Goal: Task Accomplishment & Management: Manage account settings

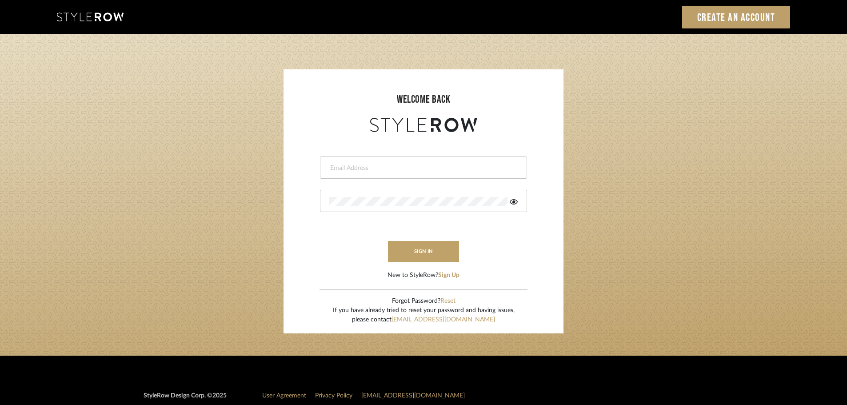
click at [350, 170] on input "email" at bounding box center [422, 168] width 186 height 9
type input "persimmon.design@outlook.com"
click at [404, 258] on button "sign in" at bounding box center [423, 251] width 71 height 21
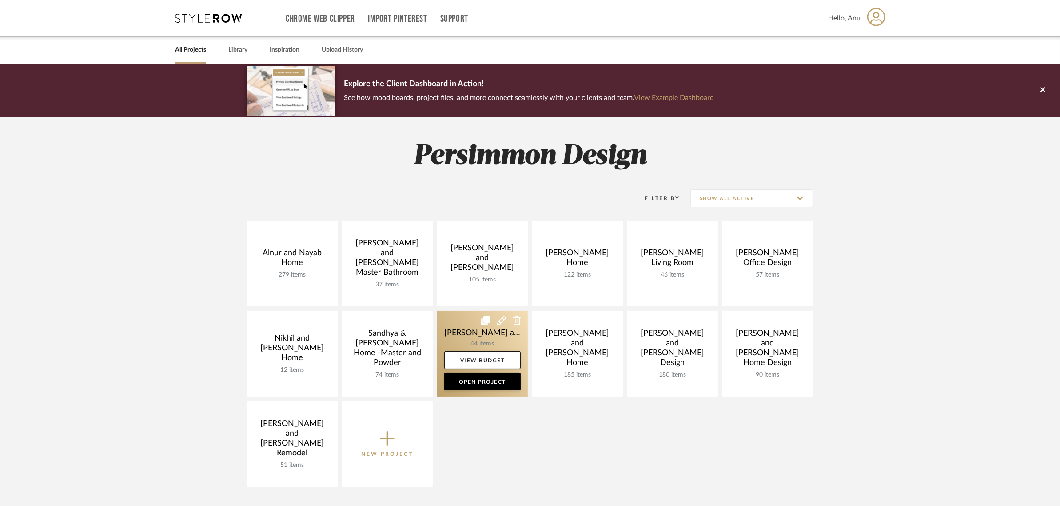
click at [470, 337] on link at bounding box center [482, 354] width 91 height 86
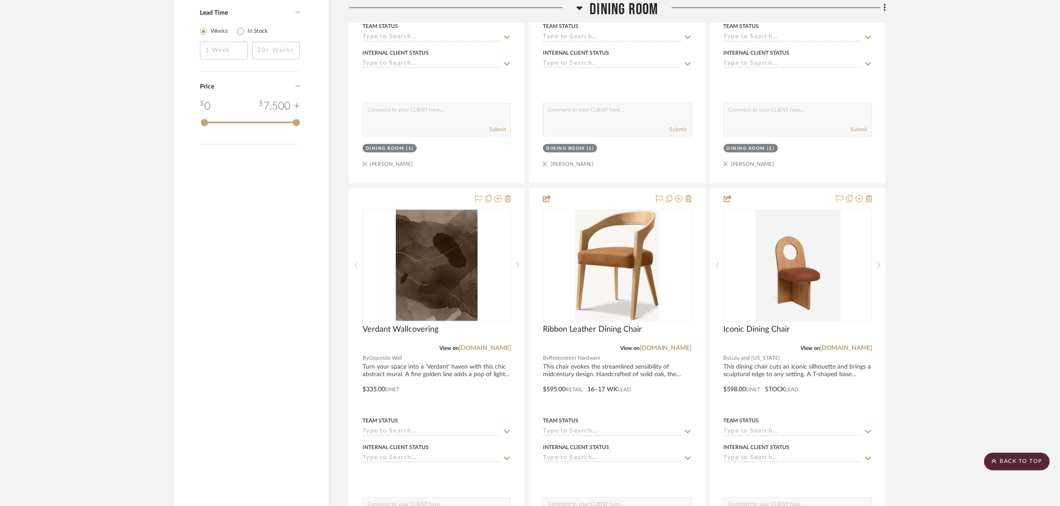
scroll to position [1333, 0]
click at [688, 196] on icon at bounding box center [689, 199] width 6 height 7
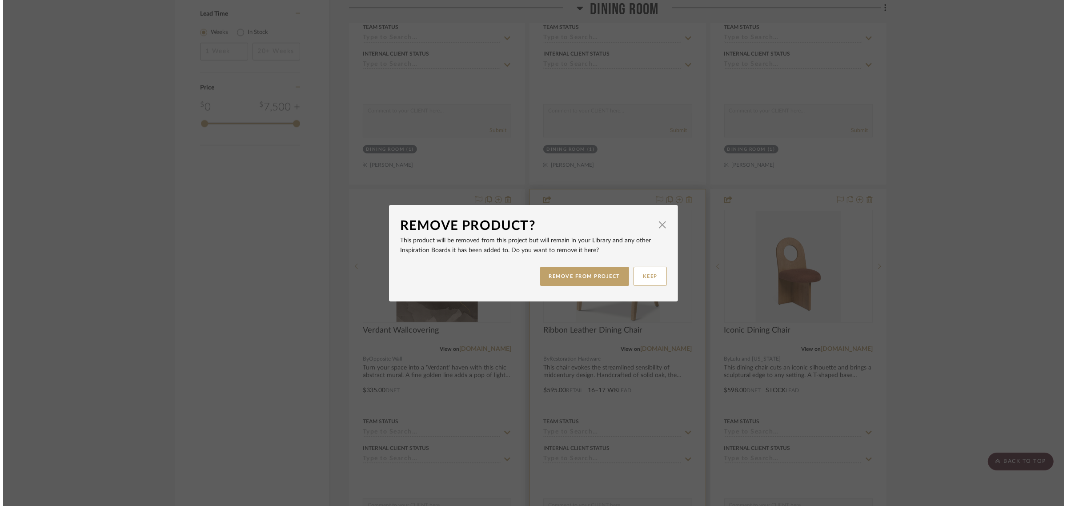
scroll to position [0, 0]
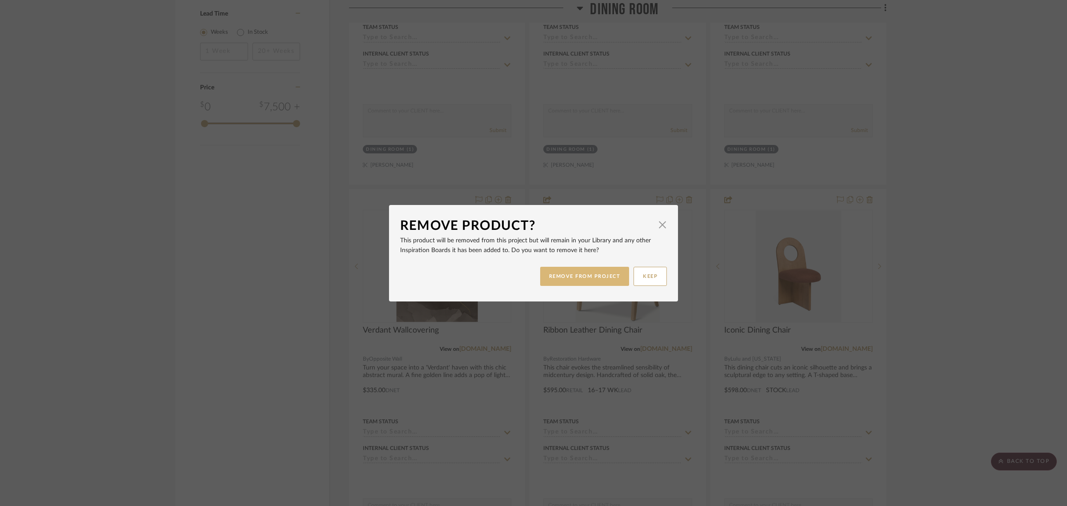
click at [572, 278] on button "REMOVE FROM PROJECT" at bounding box center [584, 276] width 89 height 19
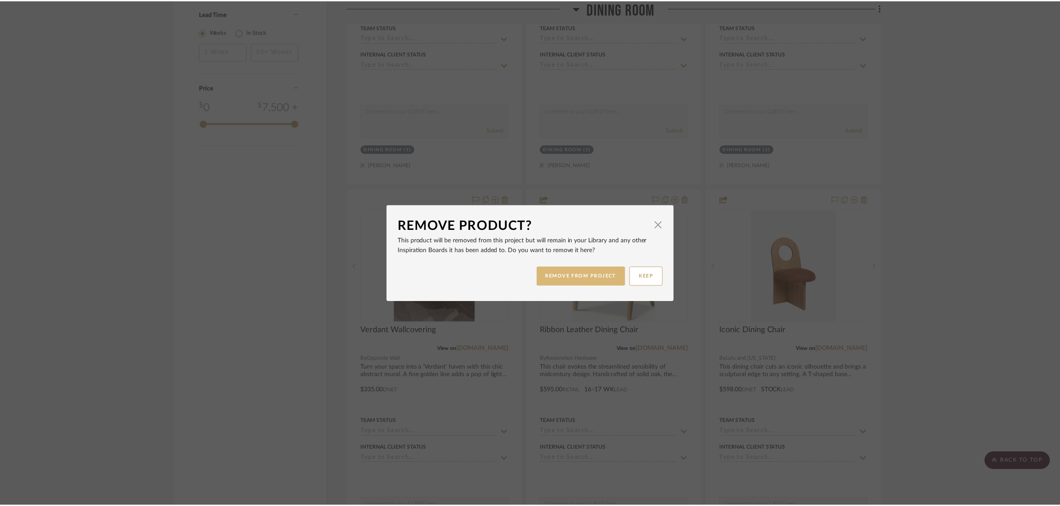
scroll to position [1333, 0]
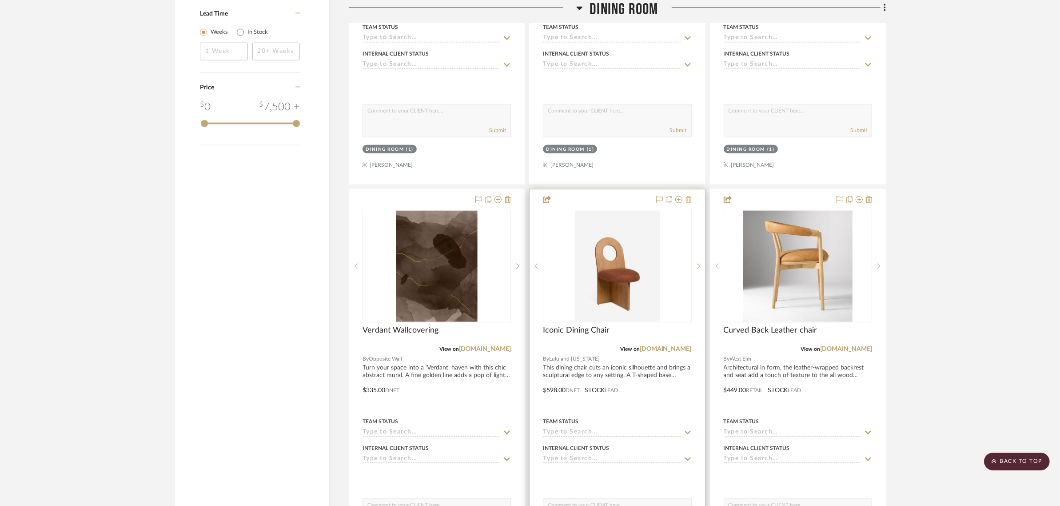
click at [689, 196] on icon at bounding box center [689, 199] width 6 height 7
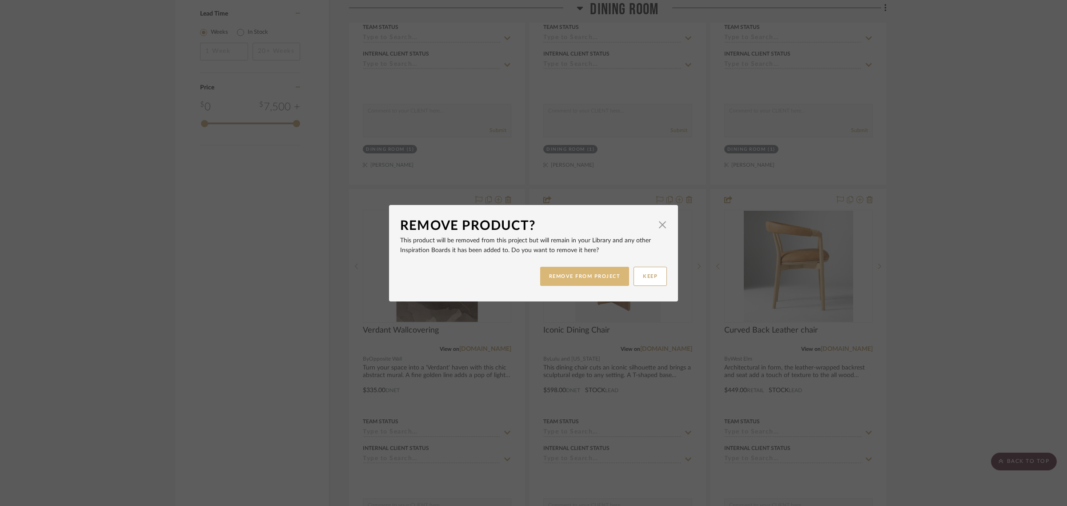
click at [573, 276] on button "REMOVE FROM PROJECT" at bounding box center [584, 276] width 89 height 19
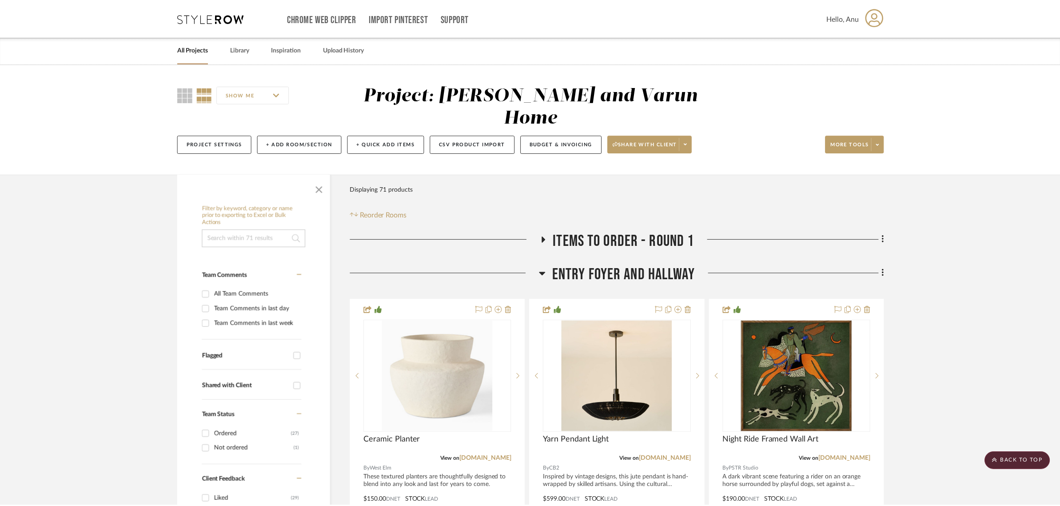
scroll to position [1333, 0]
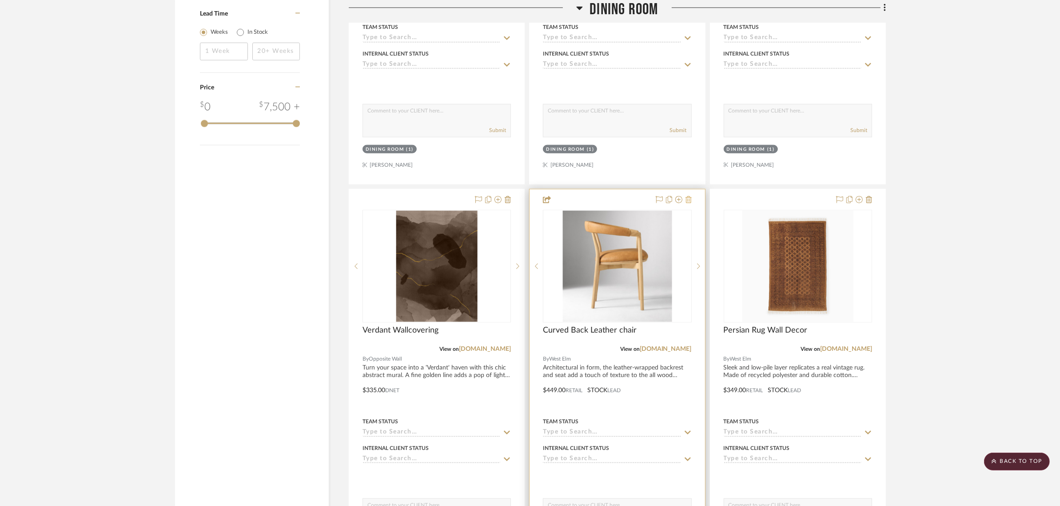
click at [688, 196] on icon at bounding box center [689, 199] width 6 height 7
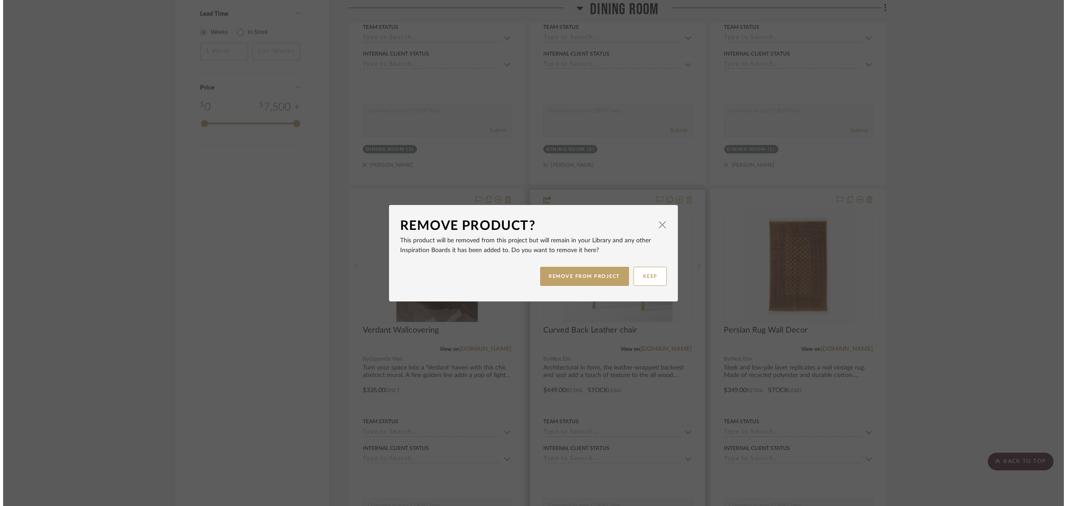
scroll to position [0, 0]
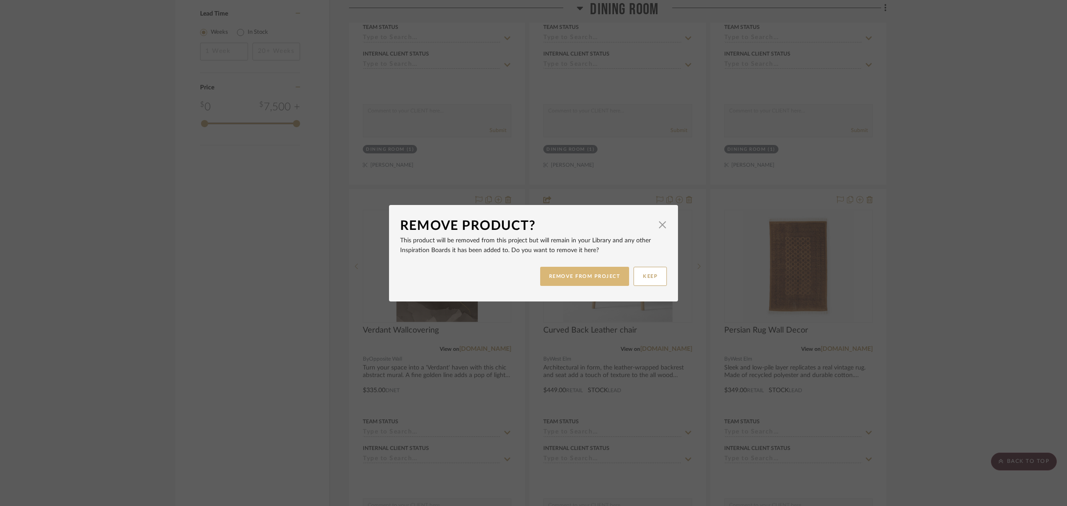
click at [593, 277] on button "REMOVE FROM PROJECT" at bounding box center [584, 276] width 89 height 19
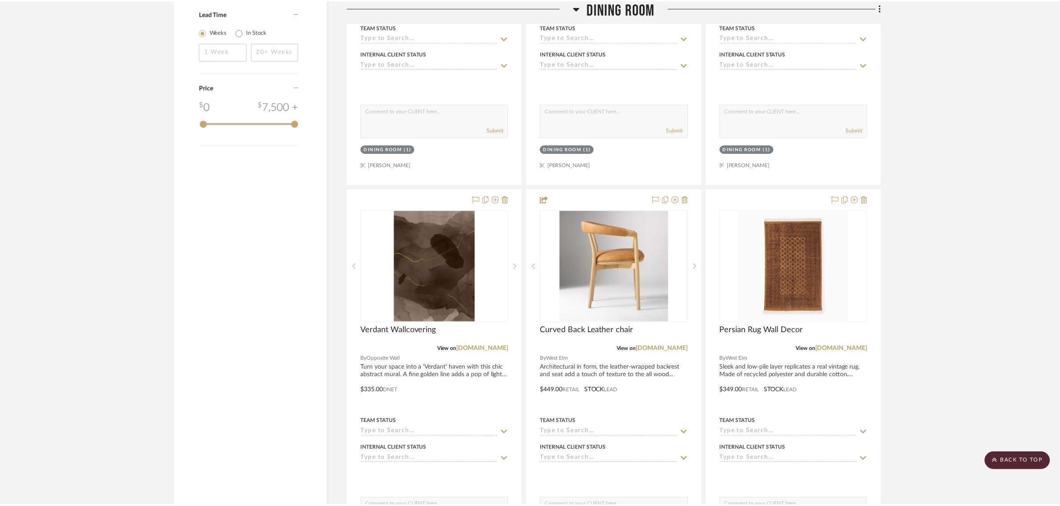
scroll to position [1333, 0]
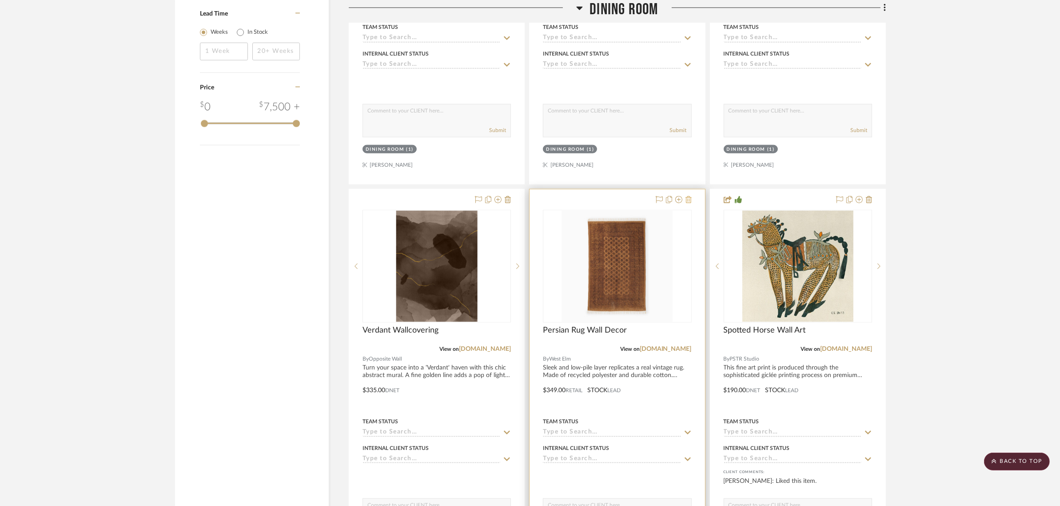
click at [687, 196] on icon at bounding box center [689, 199] width 6 height 7
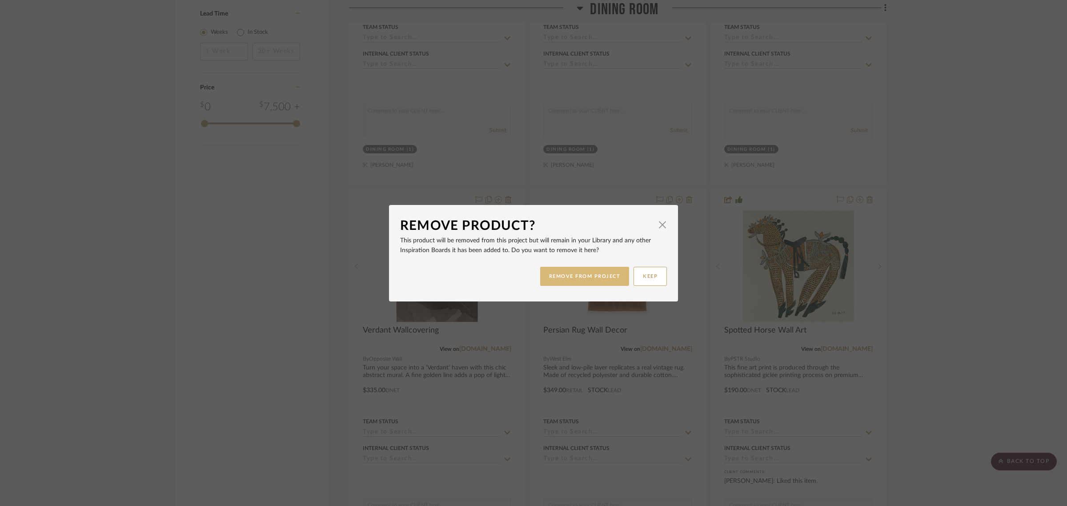
click at [582, 274] on button "REMOVE FROM PROJECT" at bounding box center [584, 276] width 89 height 19
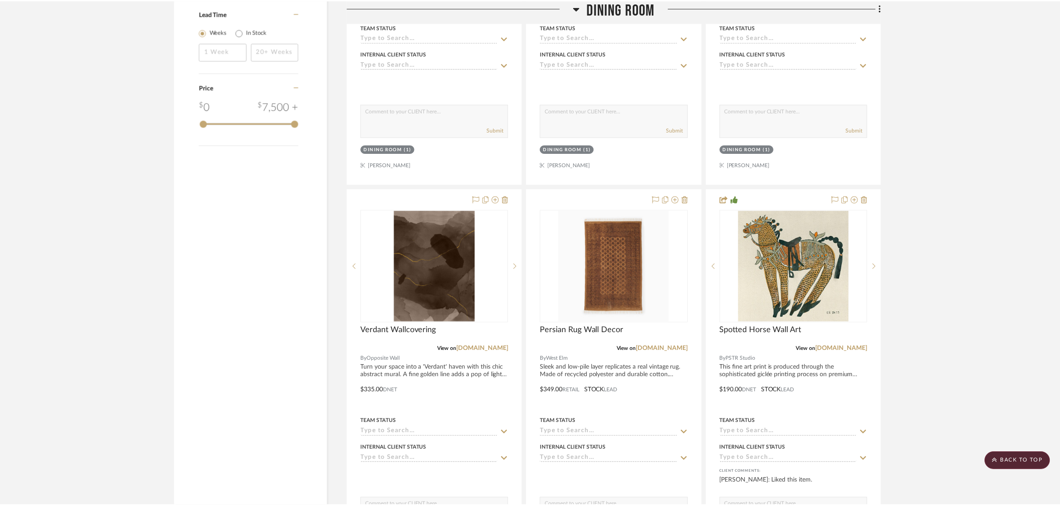
scroll to position [1333, 0]
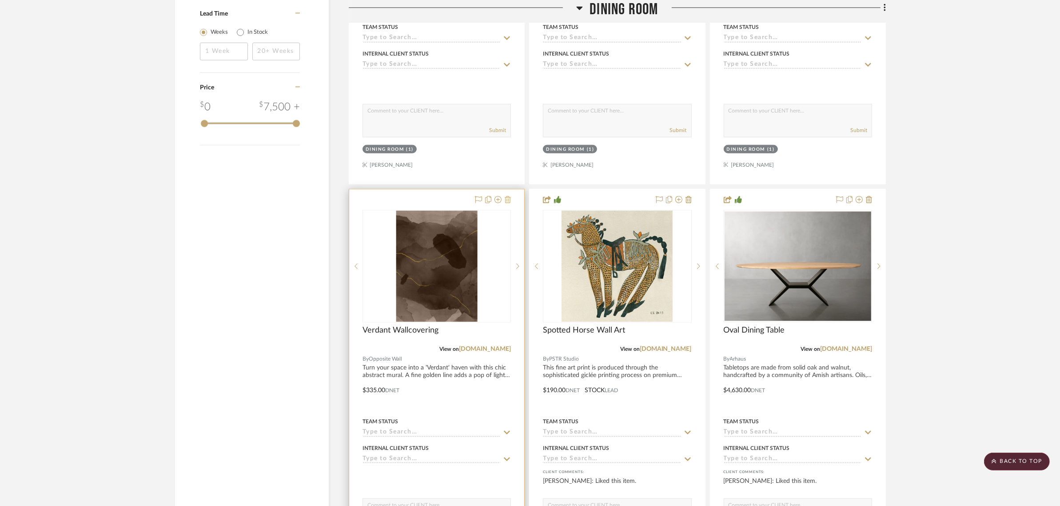
click at [508, 196] on icon at bounding box center [508, 199] width 6 height 7
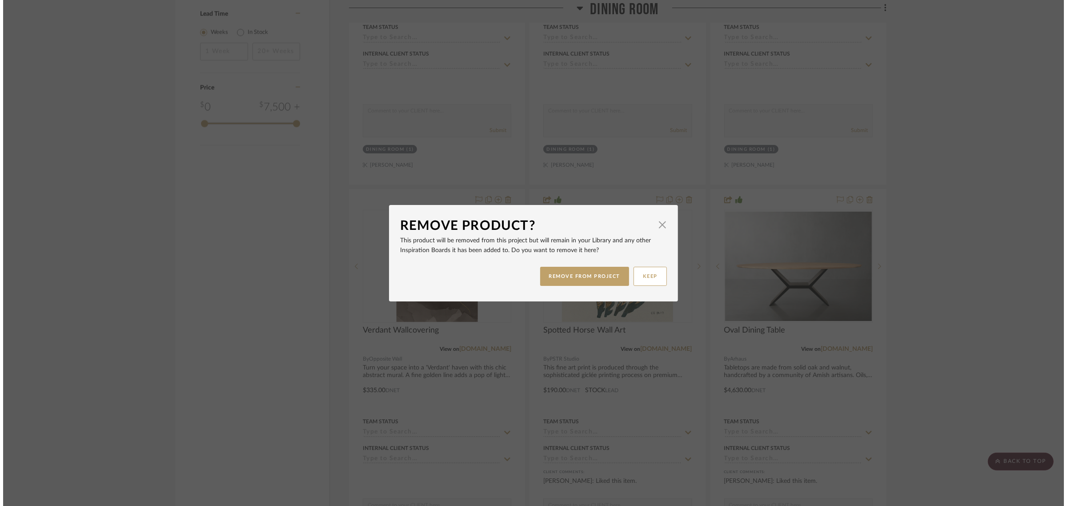
scroll to position [0, 0]
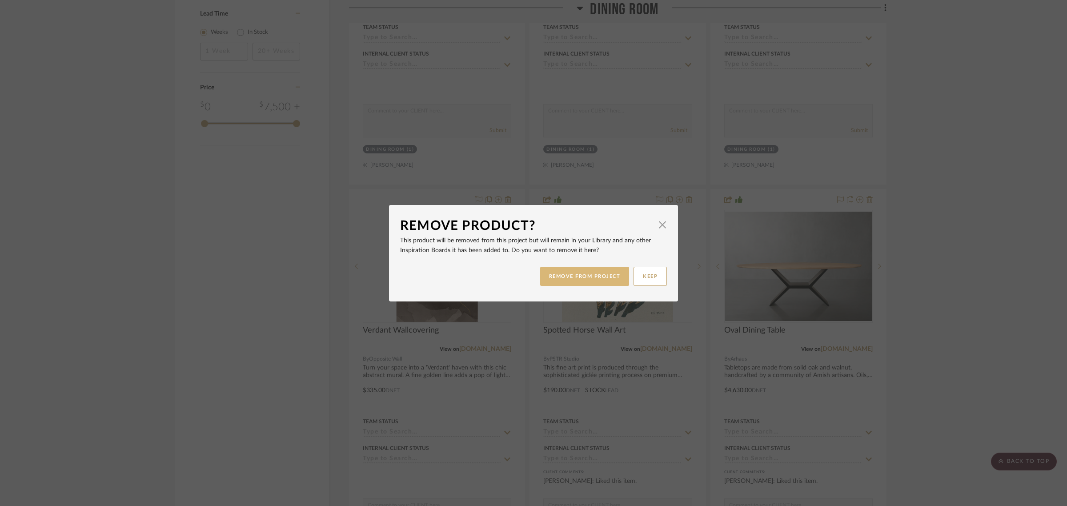
click at [576, 269] on button "REMOVE FROM PROJECT" at bounding box center [584, 276] width 89 height 19
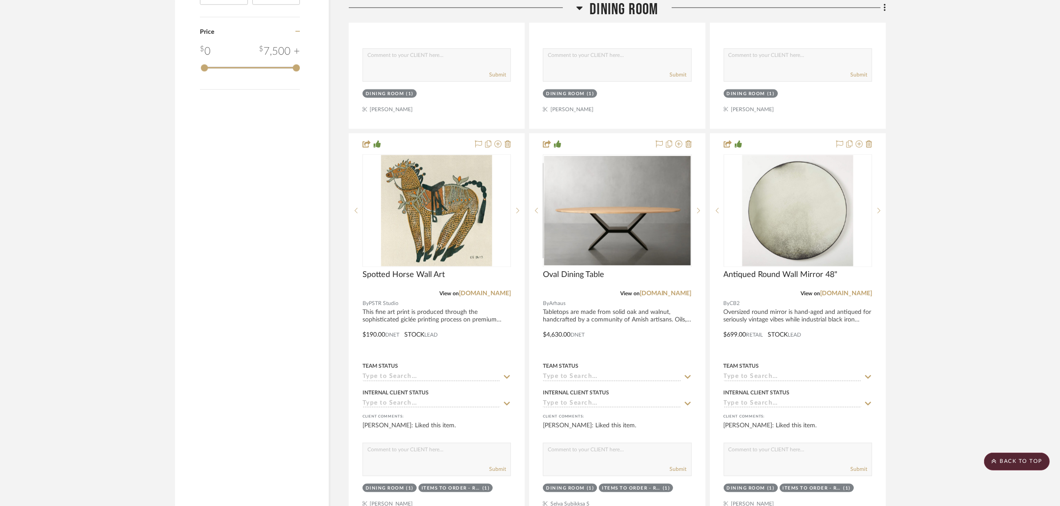
scroll to position [1056, 0]
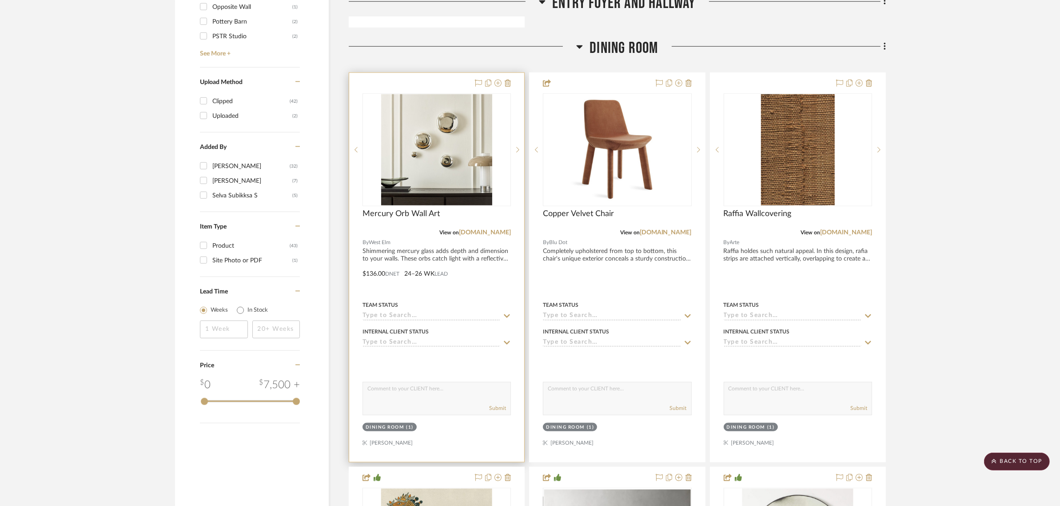
click at [378, 424] on div "Dining Room" at bounding box center [385, 427] width 39 height 7
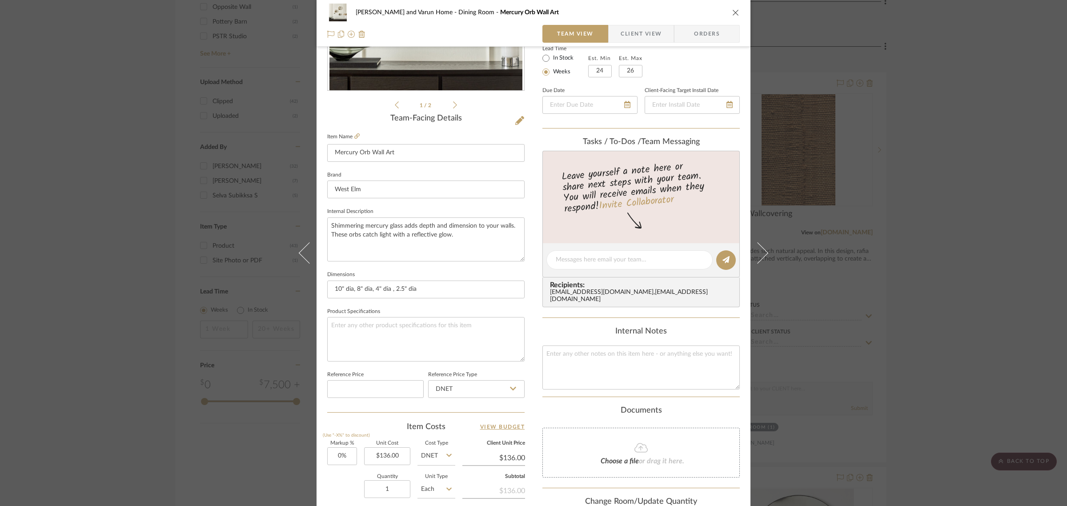
scroll to position [321, 0]
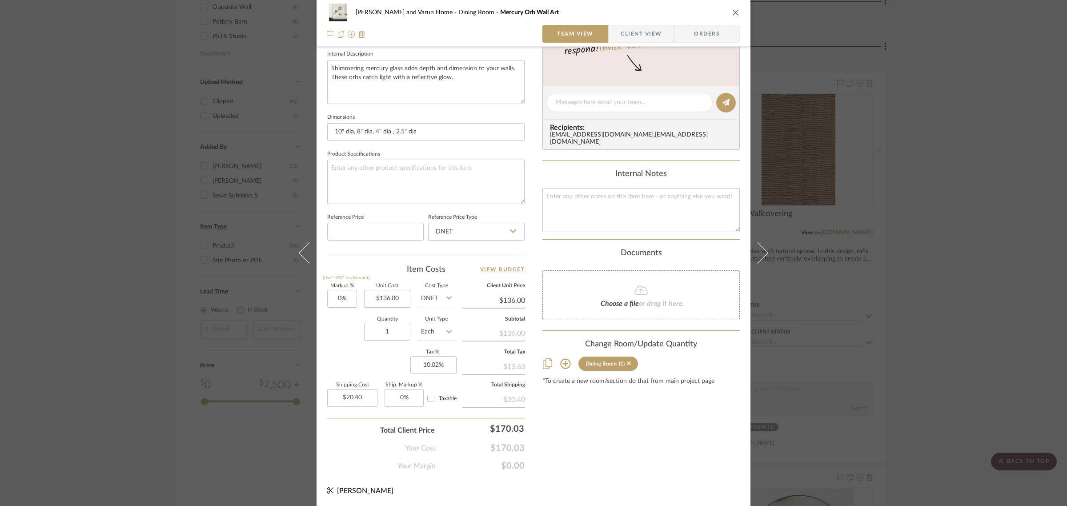
click at [564, 358] on icon at bounding box center [565, 363] width 11 height 11
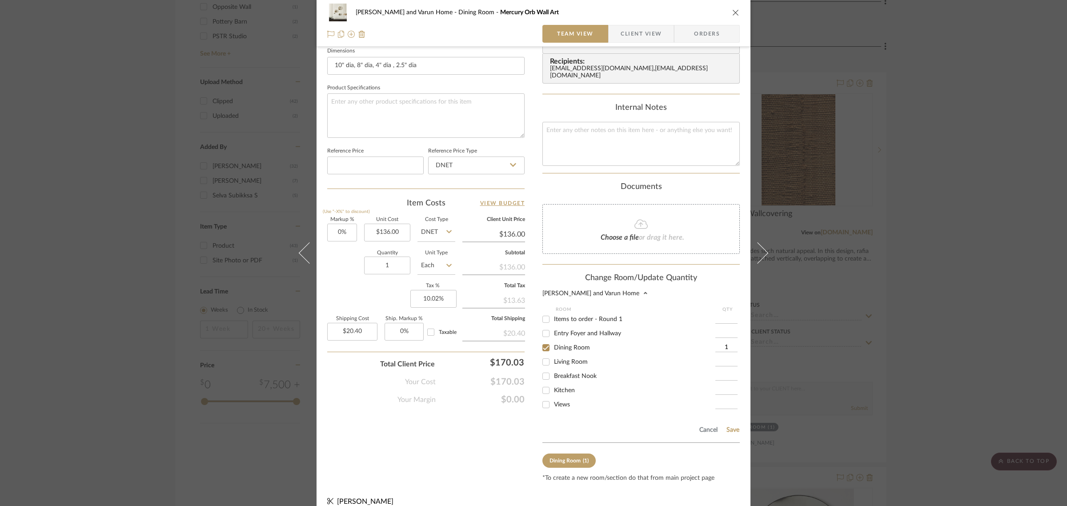
scroll to position [392, 0]
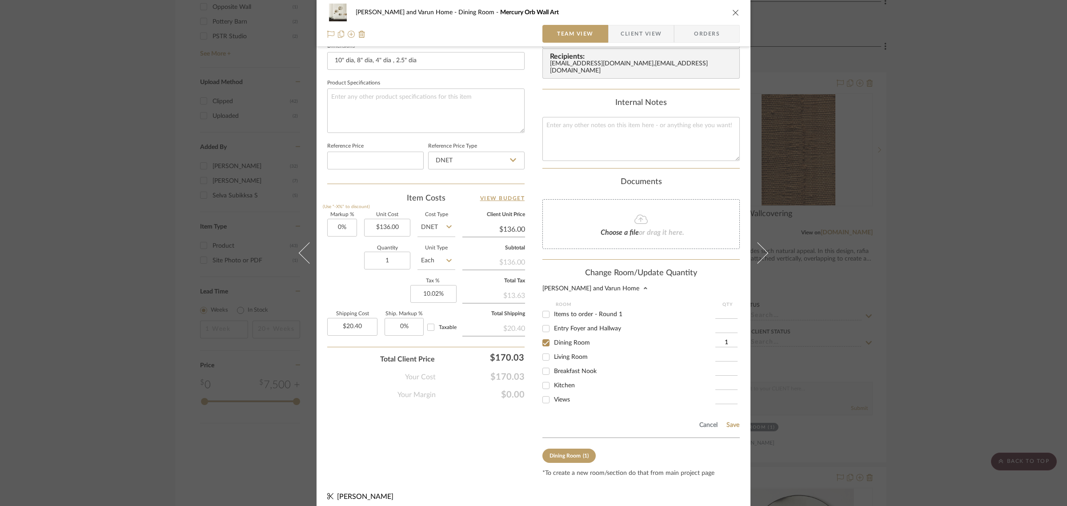
click at [540, 323] on input "Entry Foyer and Hallway" at bounding box center [546, 328] width 14 height 14
checkbox input "true"
type input "1"
click at [541, 337] on input "Dining Room" at bounding box center [546, 343] width 14 height 14
checkbox input "false"
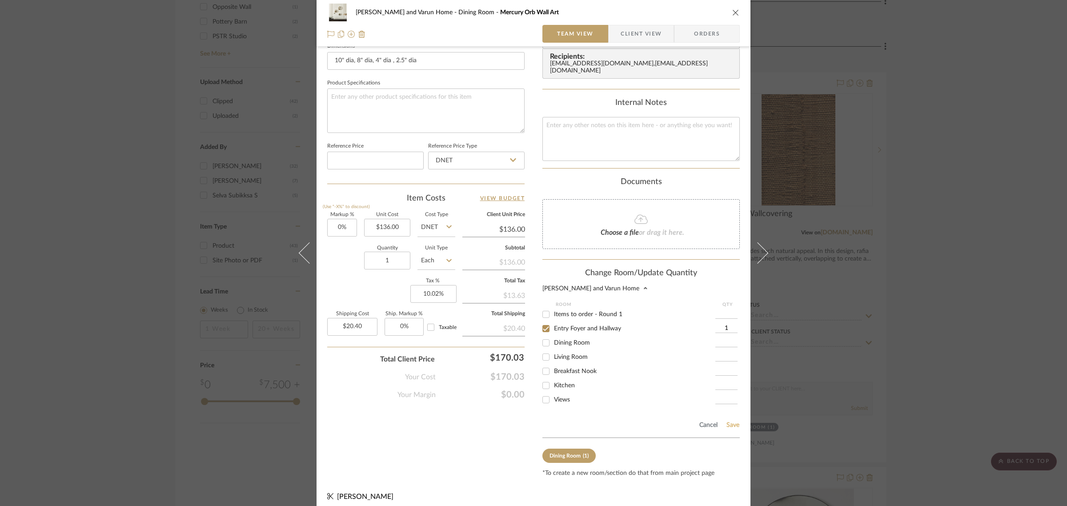
click at [729, 421] on button "Save" at bounding box center [733, 424] width 14 height 7
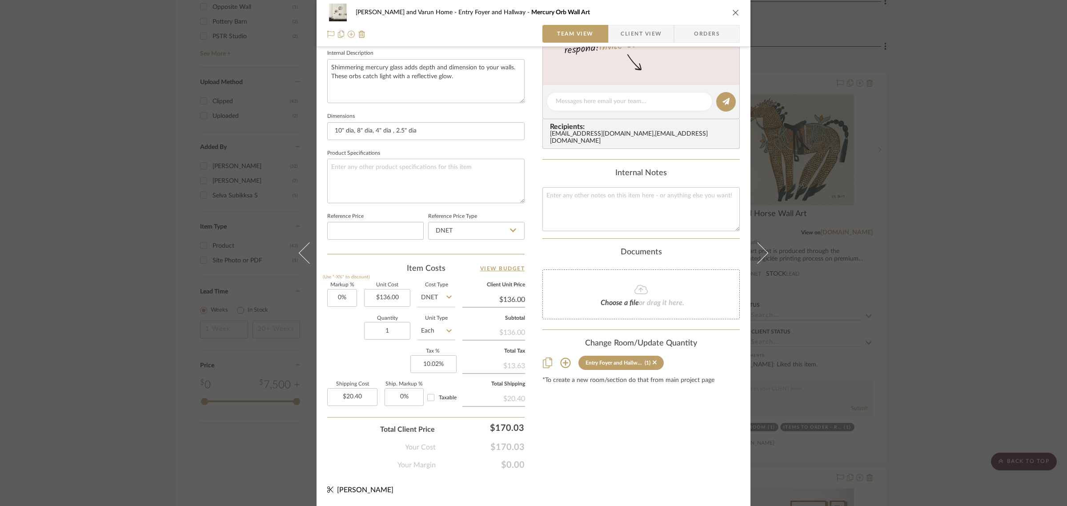
scroll to position [321, 0]
click at [917, 303] on div "Shalini and Varun Home Entry Foyer and Hallway Mercury Orb Wall Art Team View C…" at bounding box center [533, 253] width 1067 height 506
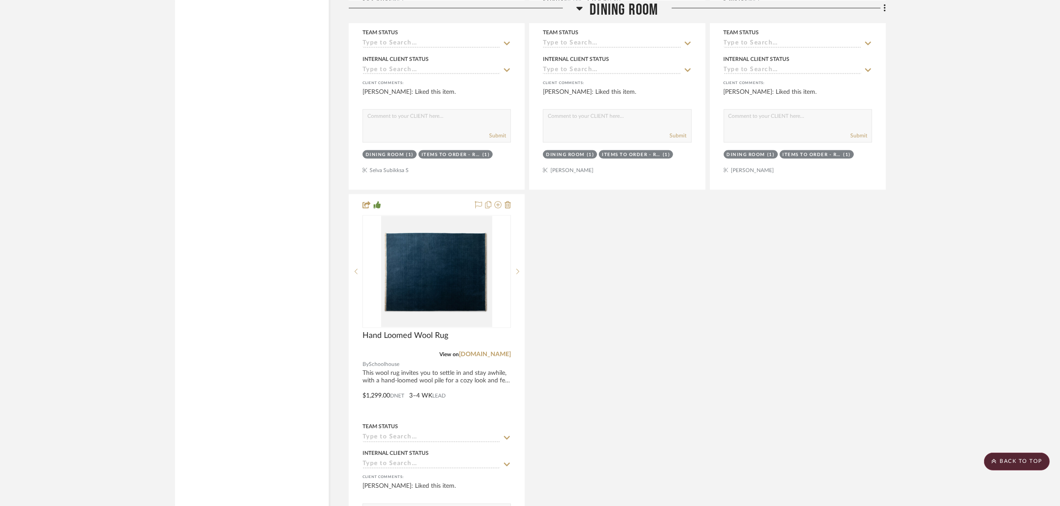
scroll to position [2056, 0]
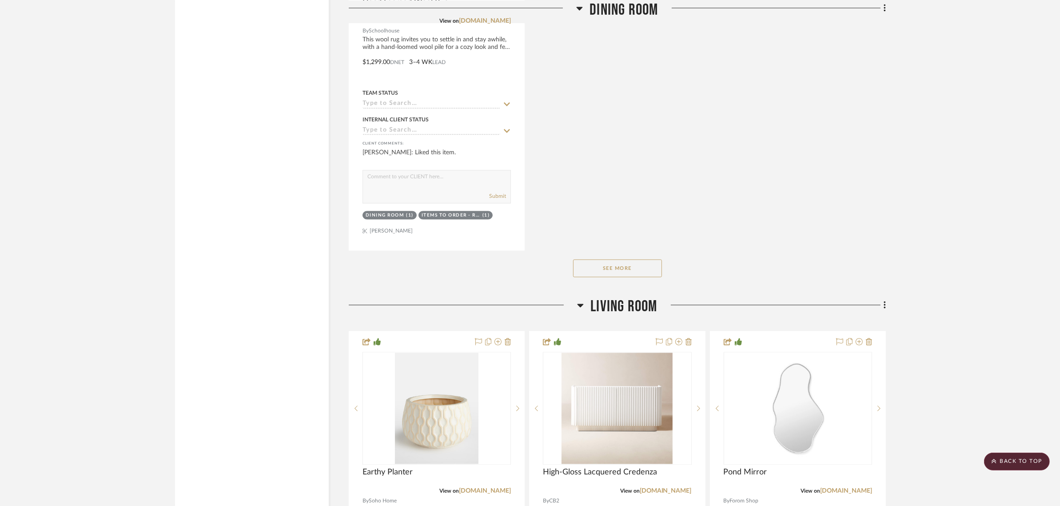
click at [612, 260] on button "See More" at bounding box center [617, 269] width 89 height 18
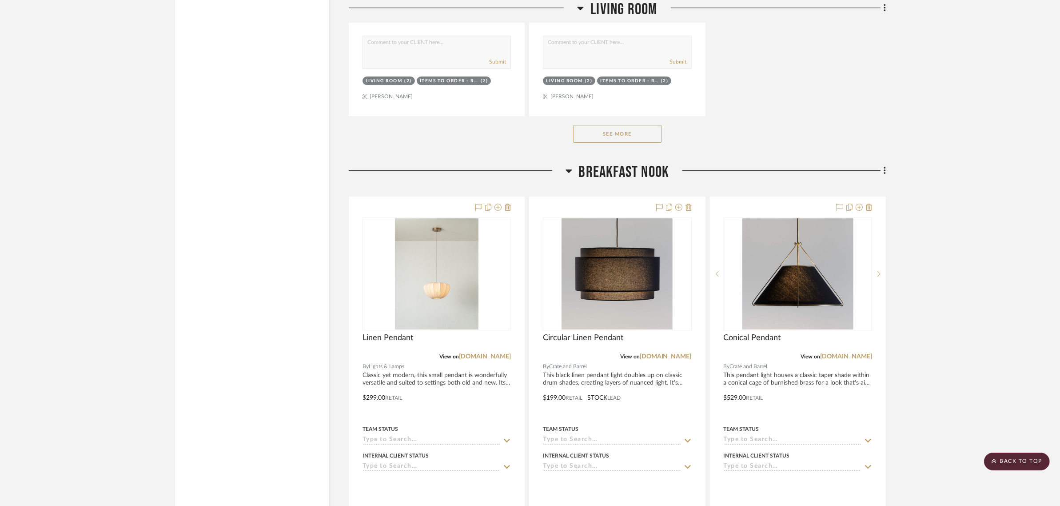
scroll to position [3445, 0]
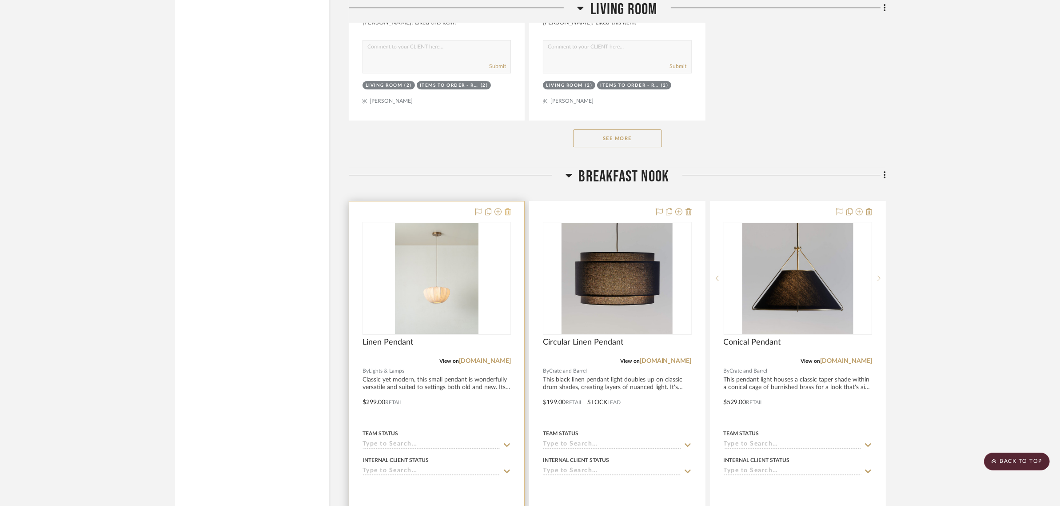
click at [508, 208] on icon at bounding box center [508, 211] width 6 height 7
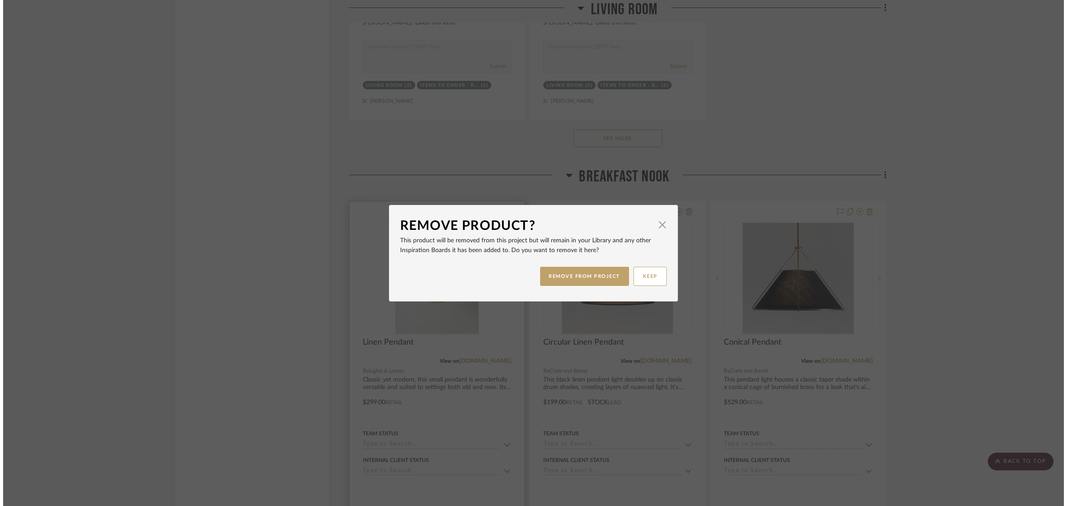
scroll to position [0, 0]
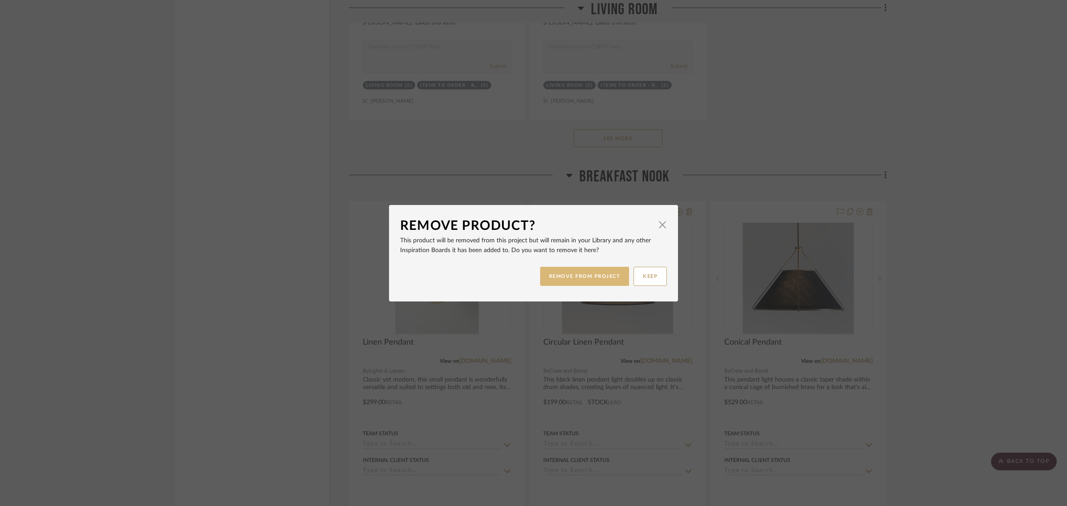
click at [564, 276] on button "REMOVE FROM PROJECT" at bounding box center [584, 276] width 89 height 19
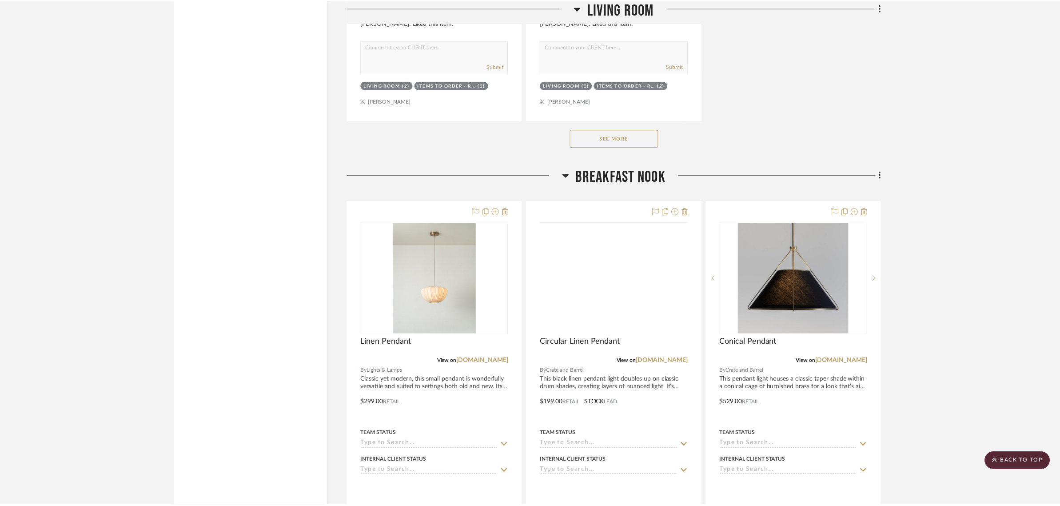
scroll to position [3445, 0]
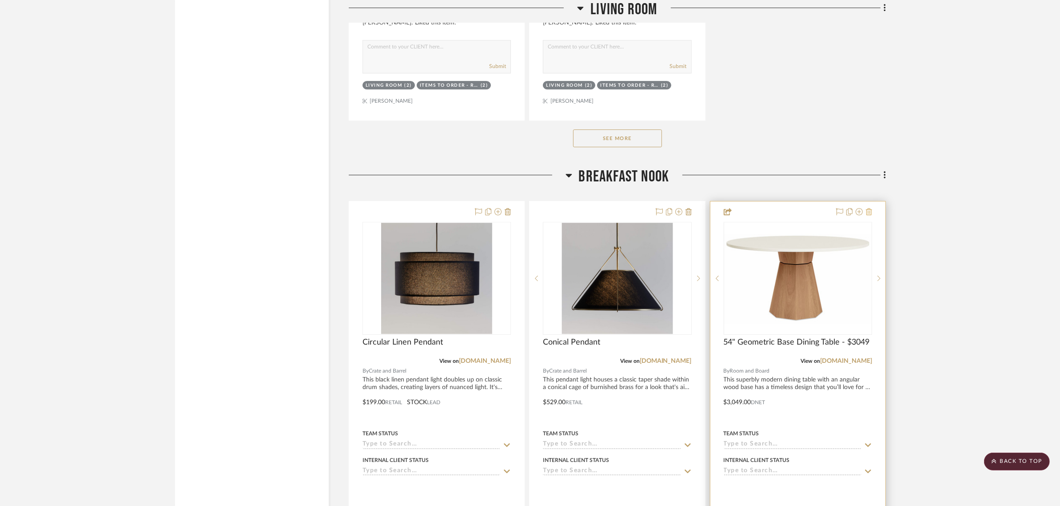
click at [868, 208] on icon at bounding box center [869, 211] width 6 height 7
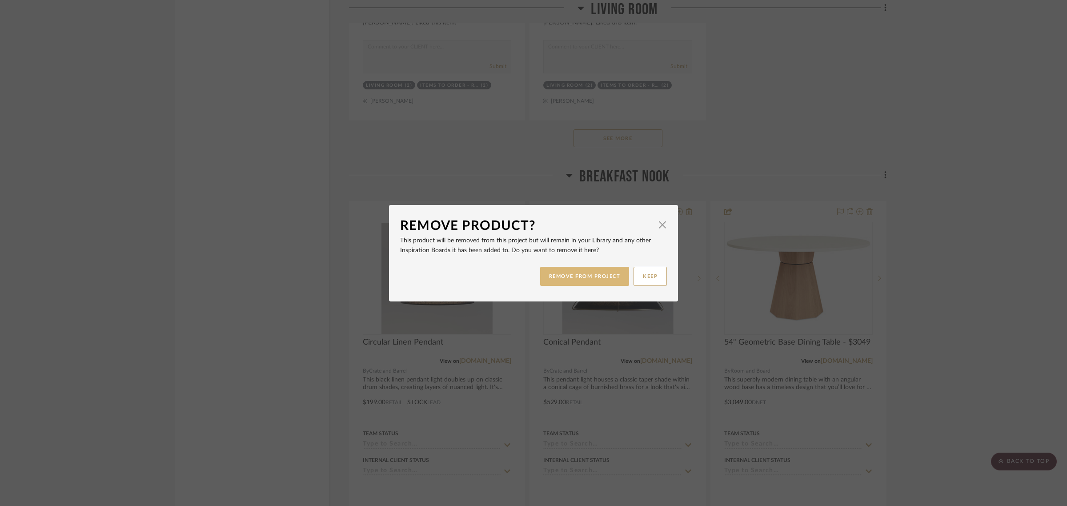
click at [585, 276] on button "REMOVE FROM PROJECT" at bounding box center [584, 276] width 89 height 19
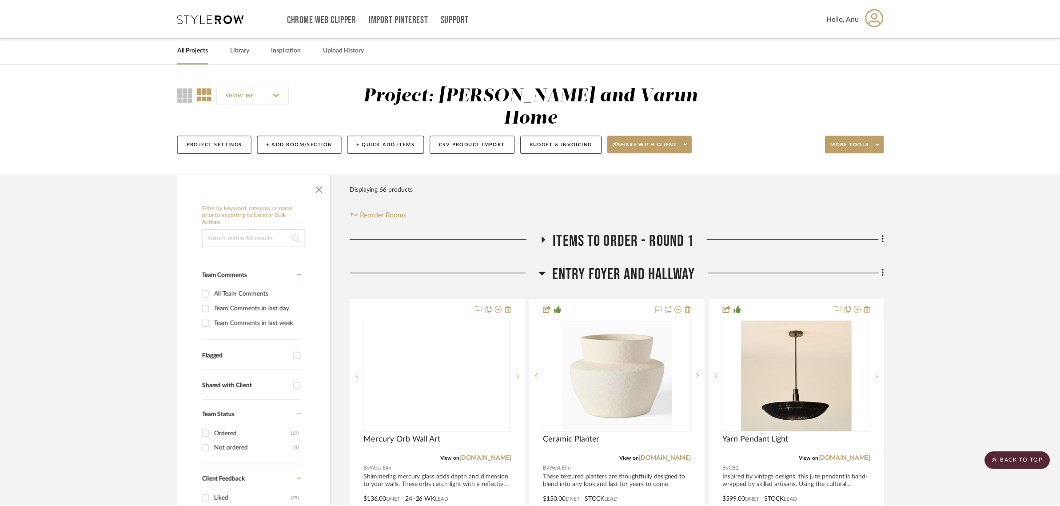
scroll to position [3445, 0]
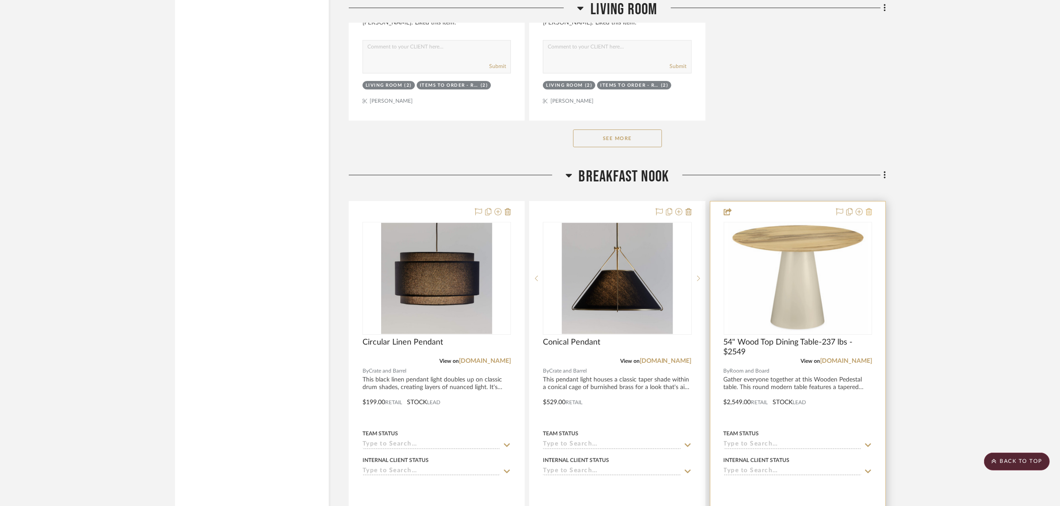
click at [872, 208] on icon at bounding box center [869, 211] width 6 height 7
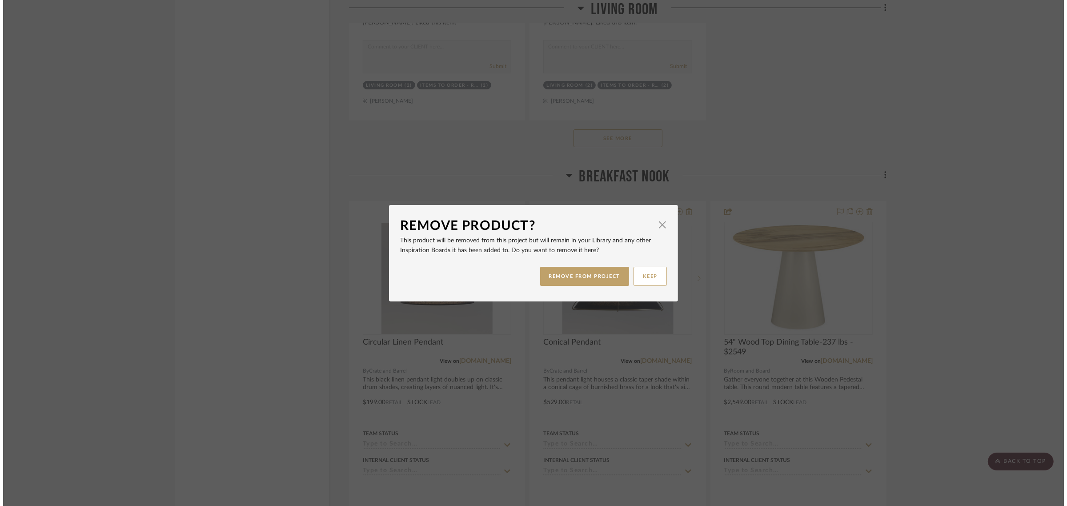
scroll to position [0, 0]
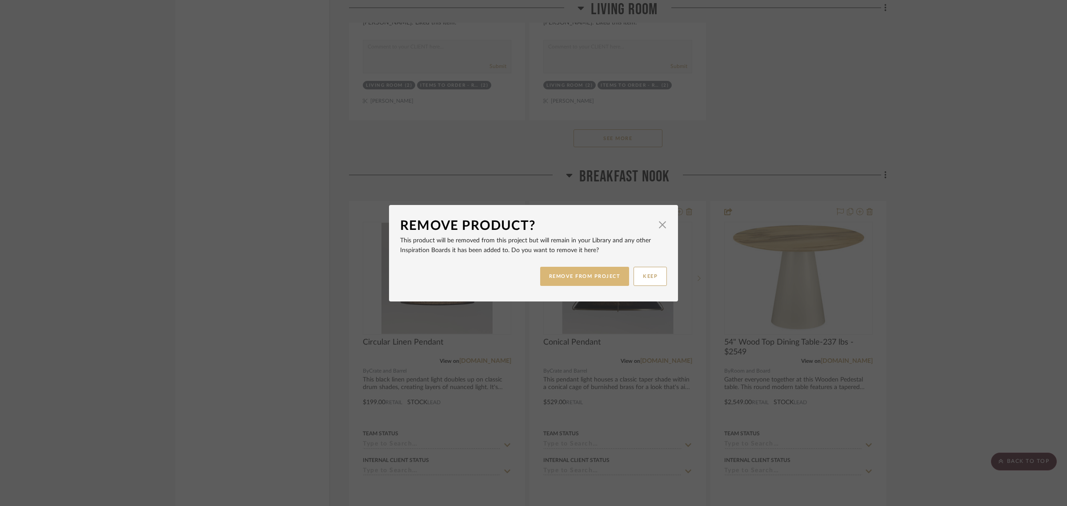
click at [588, 281] on button "REMOVE FROM PROJECT" at bounding box center [584, 276] width 89 height 19
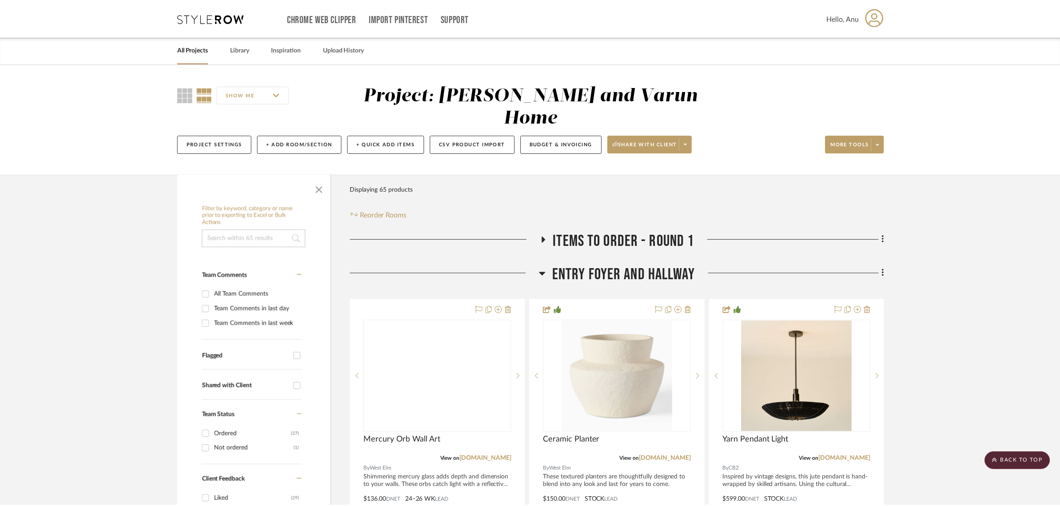
scroll to position [3445, 0]
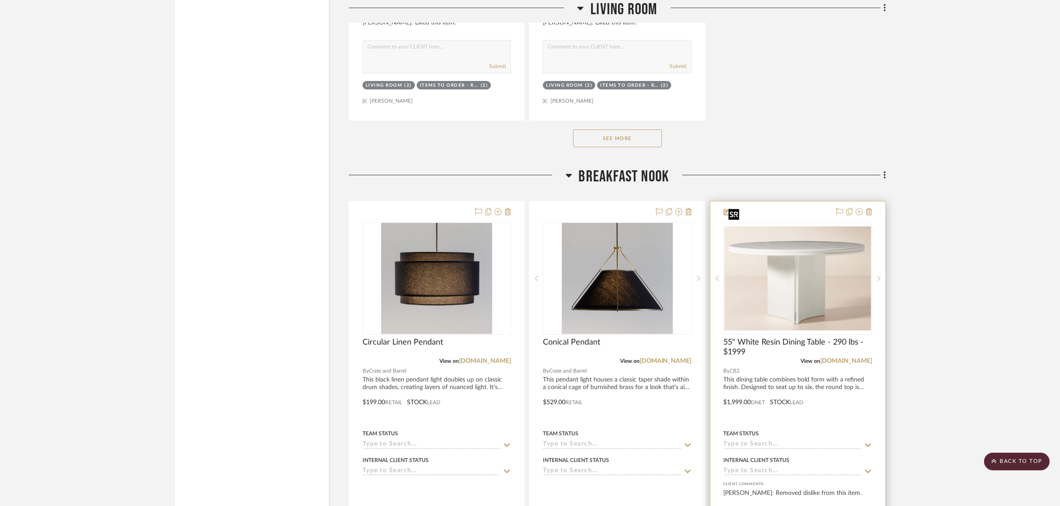
click at [801, 263] on img "0" at bounding box center [798, 278] width 147 height 104
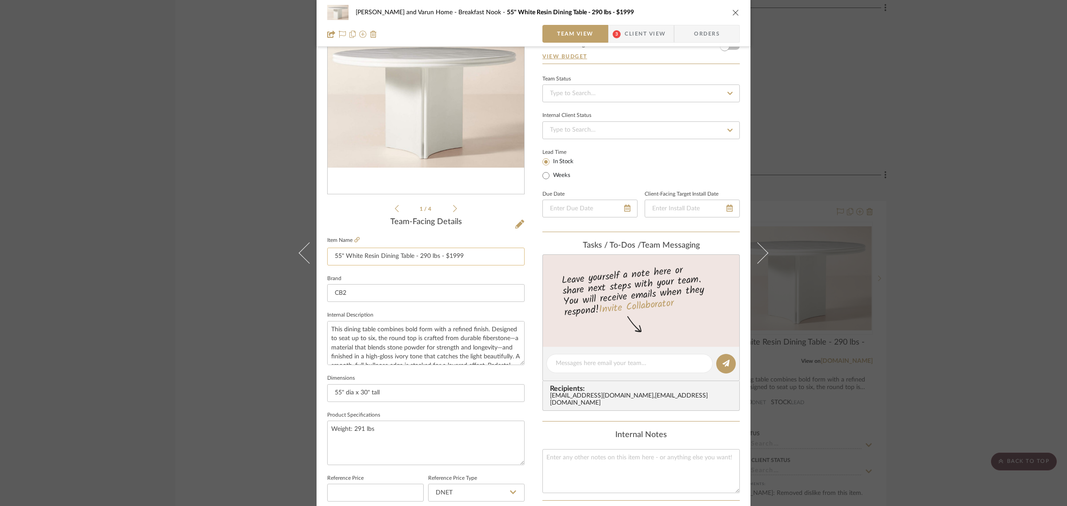
scroll to position [56, 0]
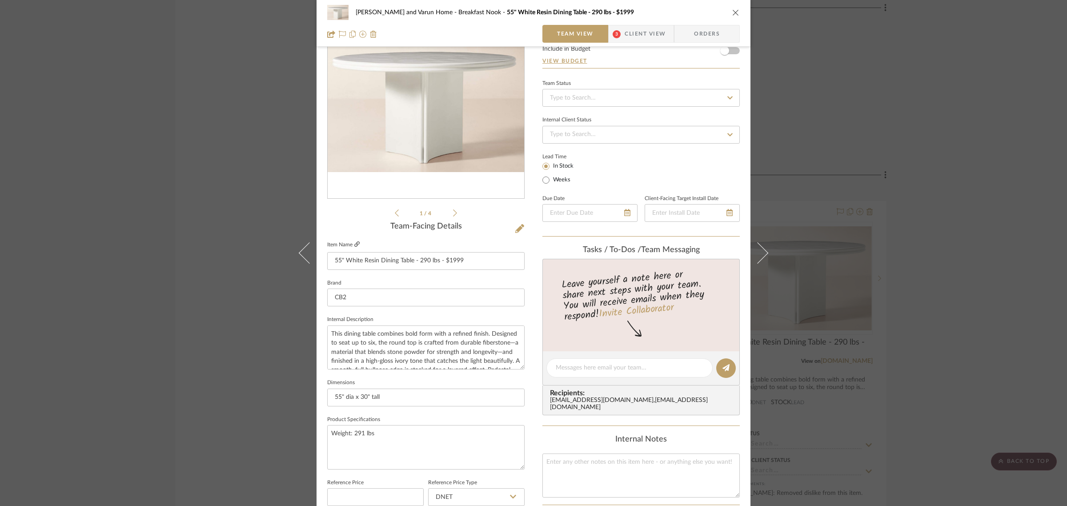
click at [354, 241] on icon at bounding box center [356, 243] width 5 height 5
click at [963, 92] on div "Shalini and Varun Home Breakfast Nook 55" White Resin Dining Table - 290 lbs - …" at bounding box center [533, 253] width 1067 height 506
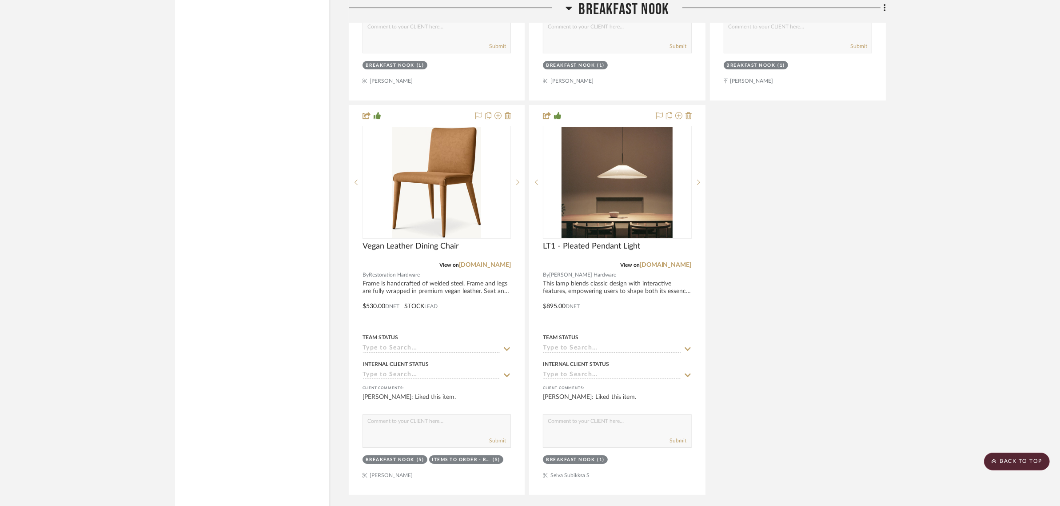
scroll to position [3945, 0]
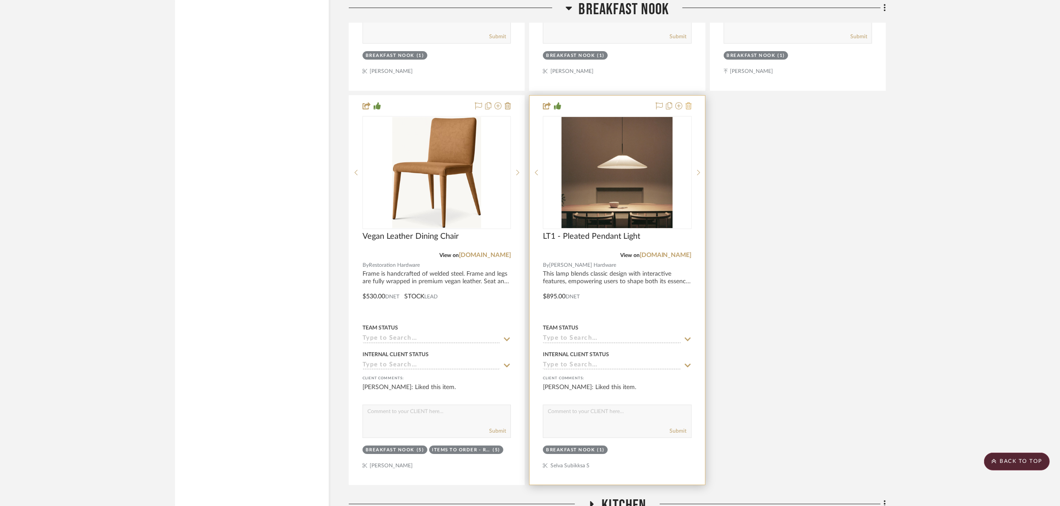
click at [687, 102] on icon at bounding box center [689, 105] width 6 height 7
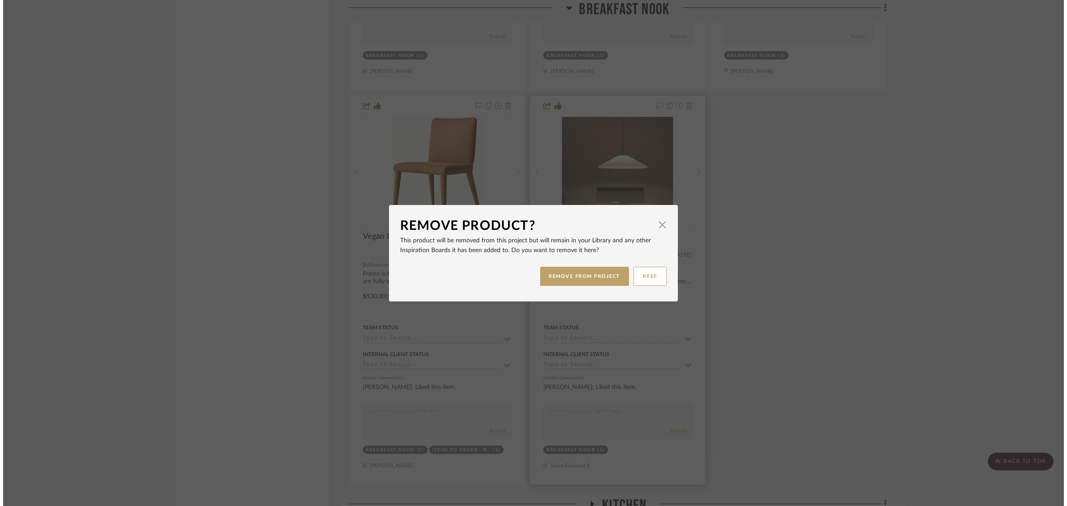
scroll to position [0, 0]
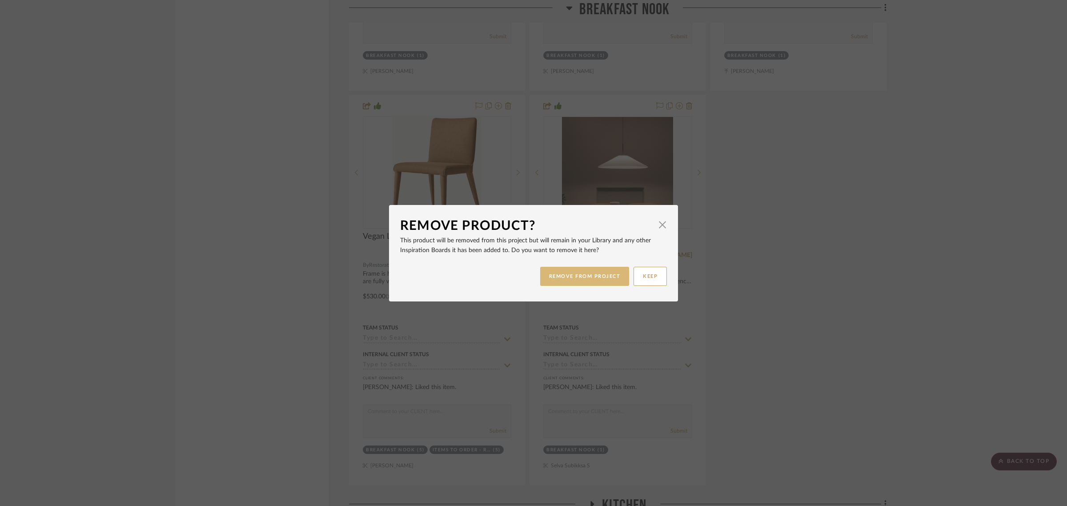
click at [577, 279] on button "REMOVE FROM PROJECT" at bounding box center [584, 276] width 89 height 19
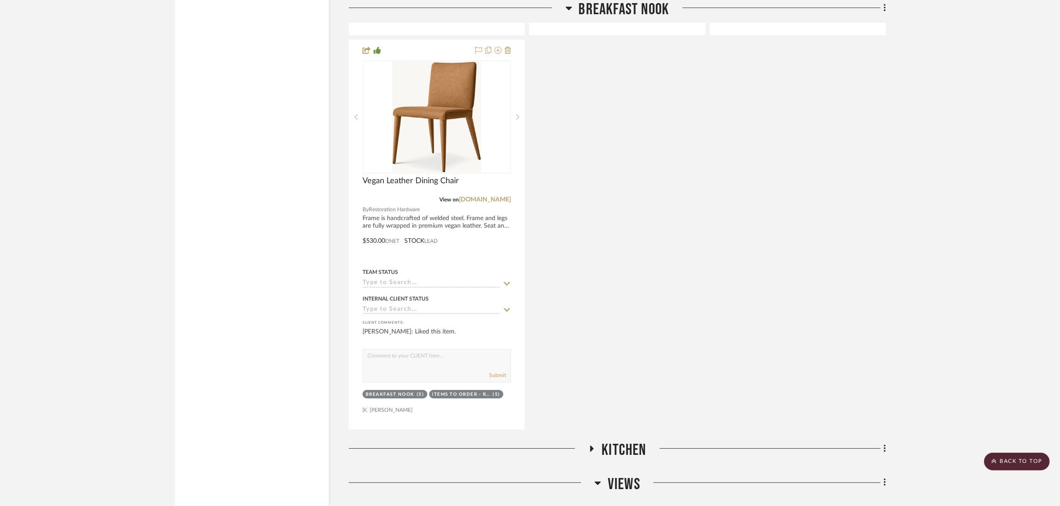
scroll to position [4389, 0]
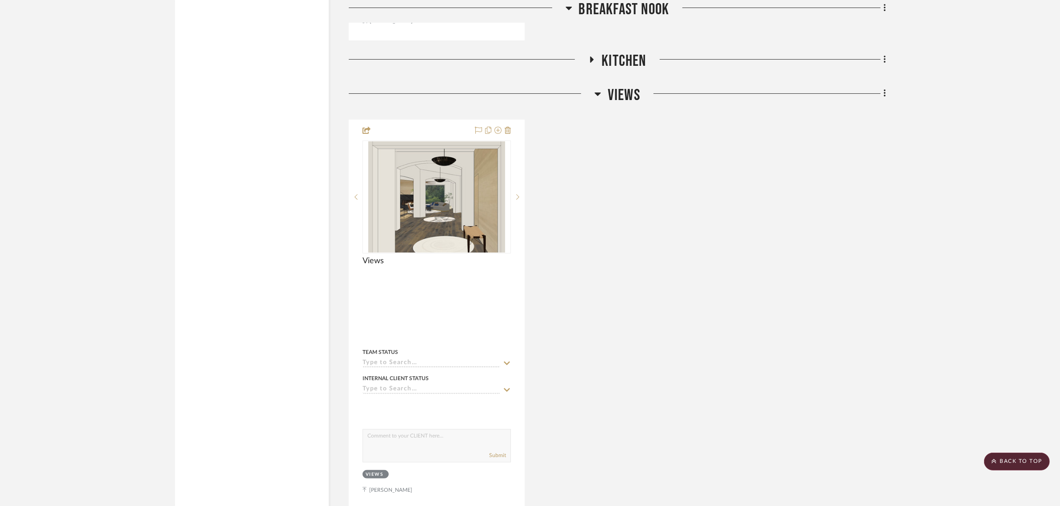
click at [683, 177] on div "Views By Unknown Team Status Internal Client Status client Comments: Submit Vie…" at bounding box center [617, 315] width 537 height 390
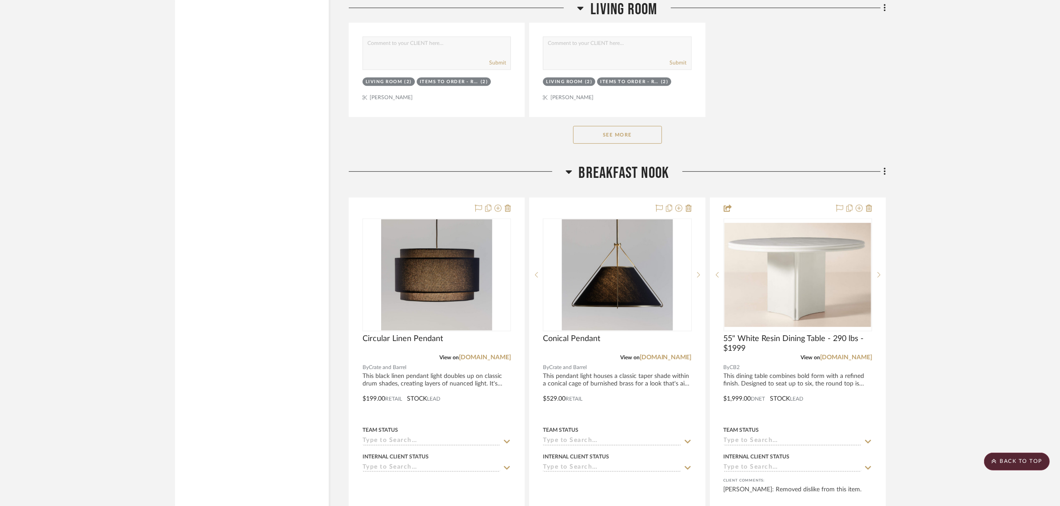
scroll to position [3445, 0]
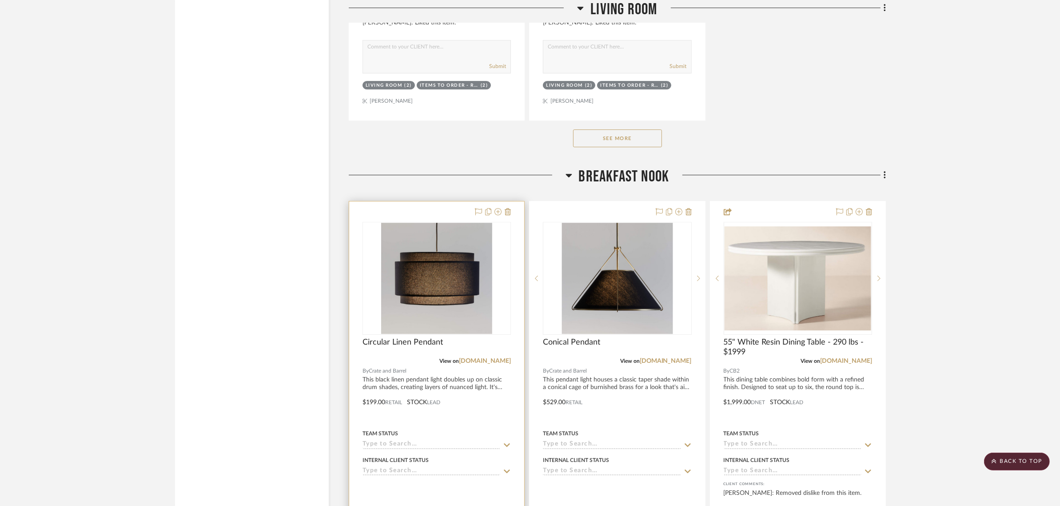
click at [431, 201] on div at bounding box center [436, 395] width 175 height 389
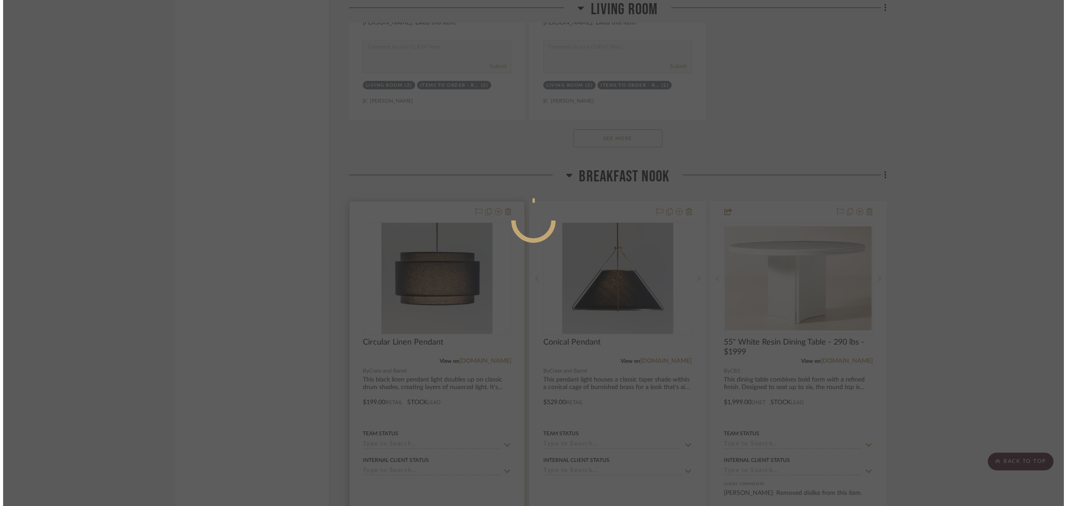
scroll to position [0, 0]
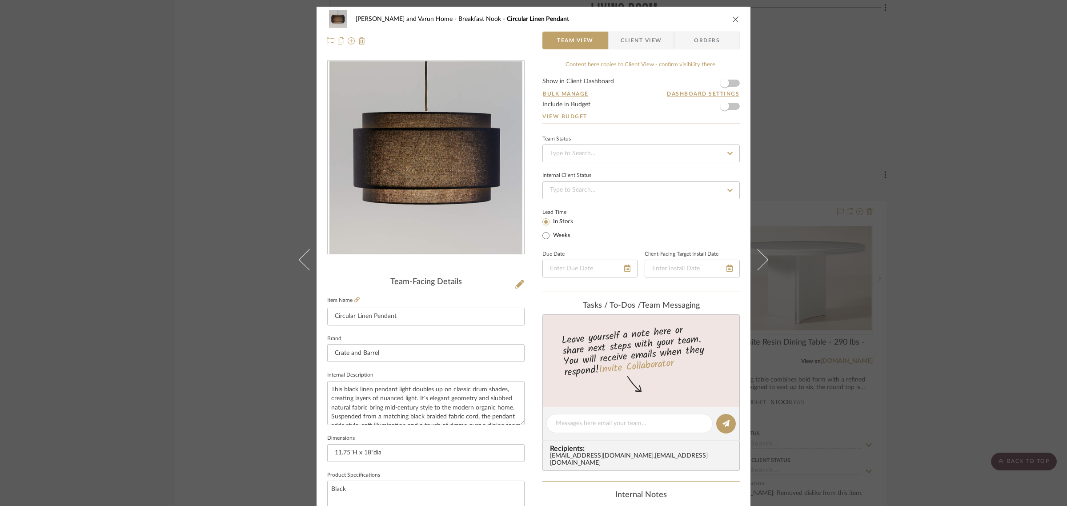
click at [640, 41] on span "Client View" at bounding box center [640, 41] width 41 height 18
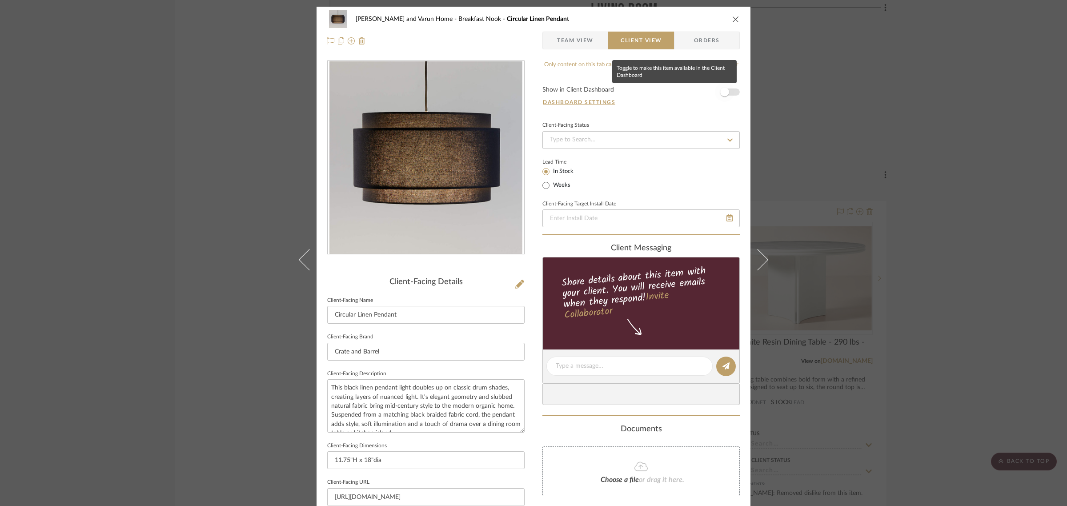
click at [723, 94] on span "button" at bounding box center [724, 92] width 9 height 9
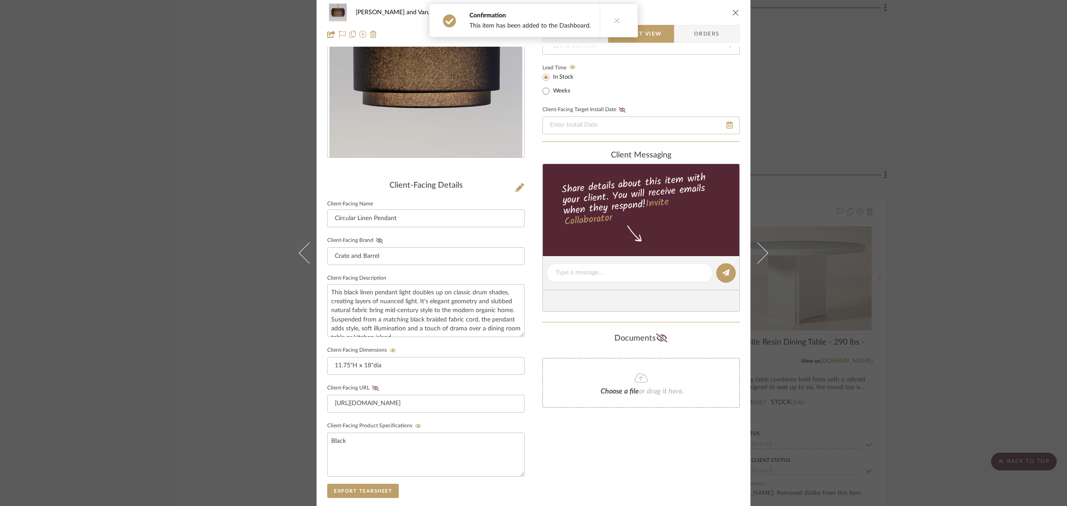
scroll to position [241, 0]
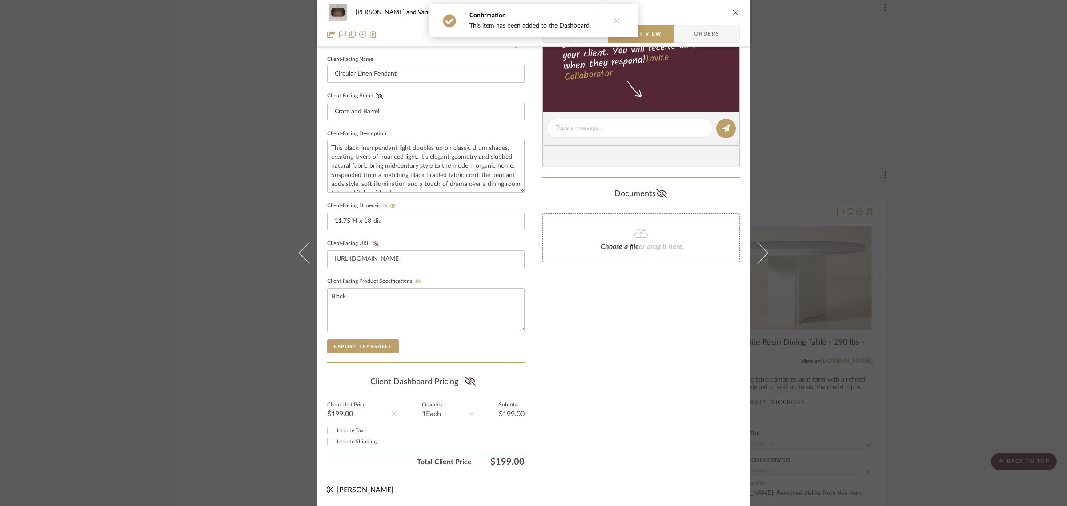
click at [981, 254] on div "Shalini and Varun Home Breakfast Nook Circular Linen Pendant Team View Client V…" at bounding box center [533, 253] width 1067 height 506
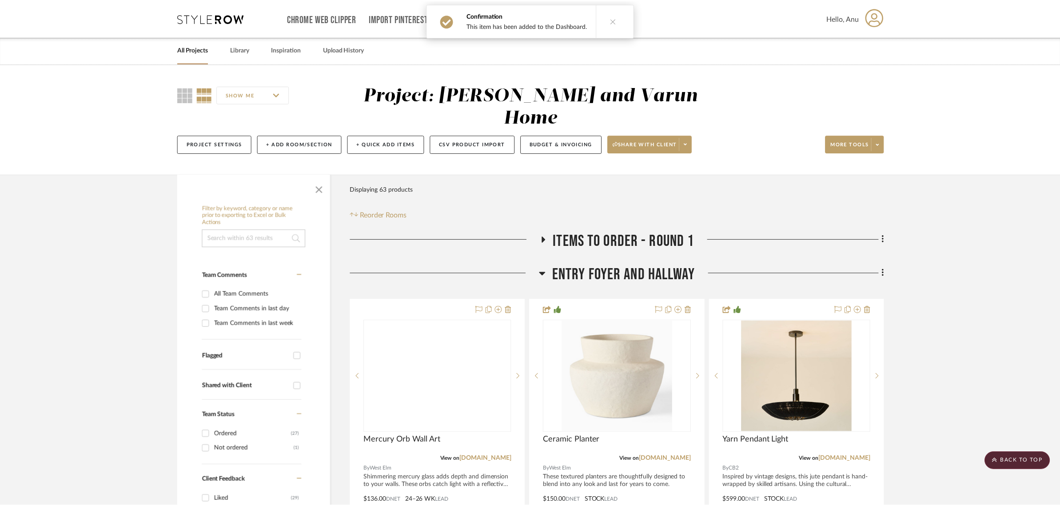
scroll to position [3445, 0]
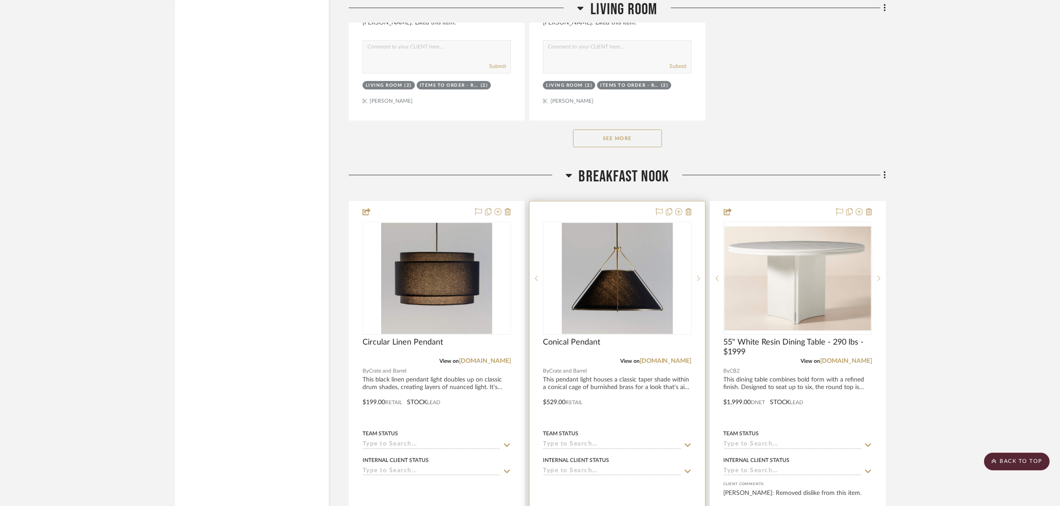
click at [589, 201] on div at bounding box center [617, 395] width 175 height 389
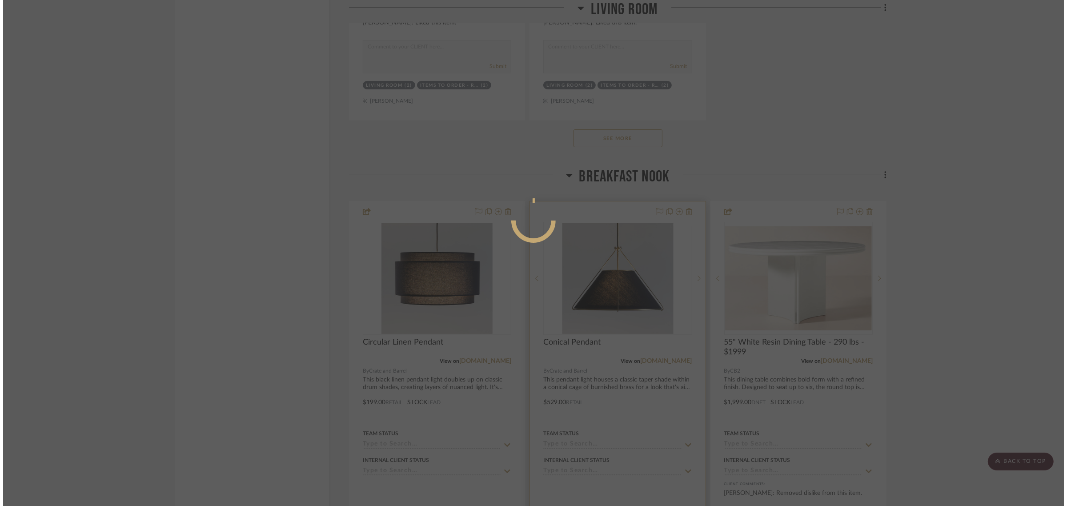
scroll to position [0, 0]
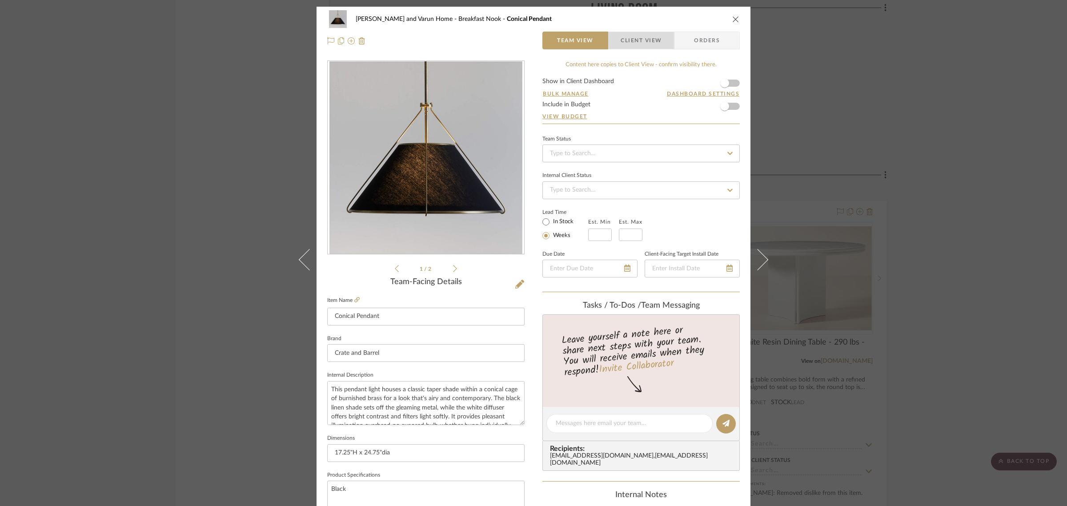
click at [634, 40] on span "Client View" at bounding box center [640, 41] width 41 height 18
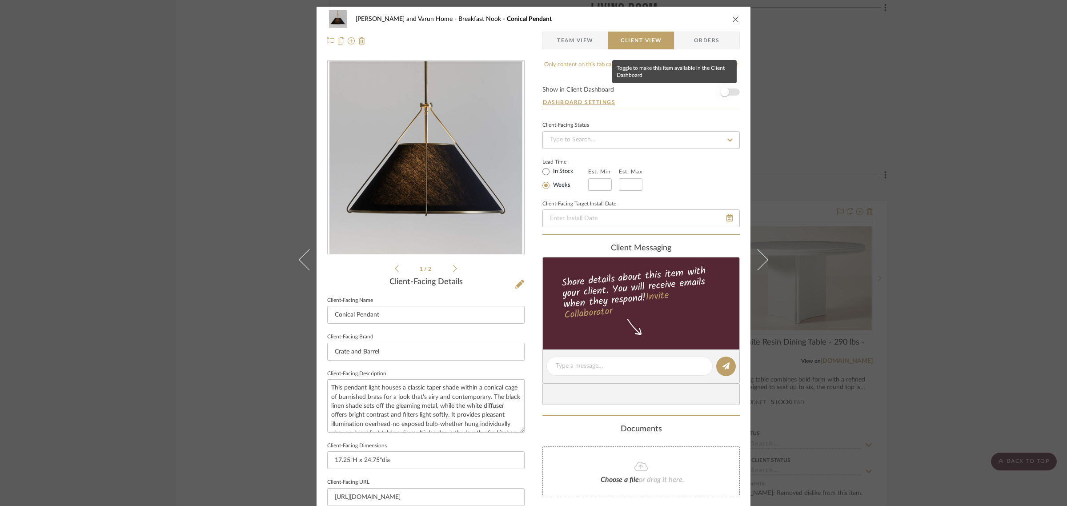
click at [722, 93] on span "button" at bounding box center [724, 92] width 9 height 9
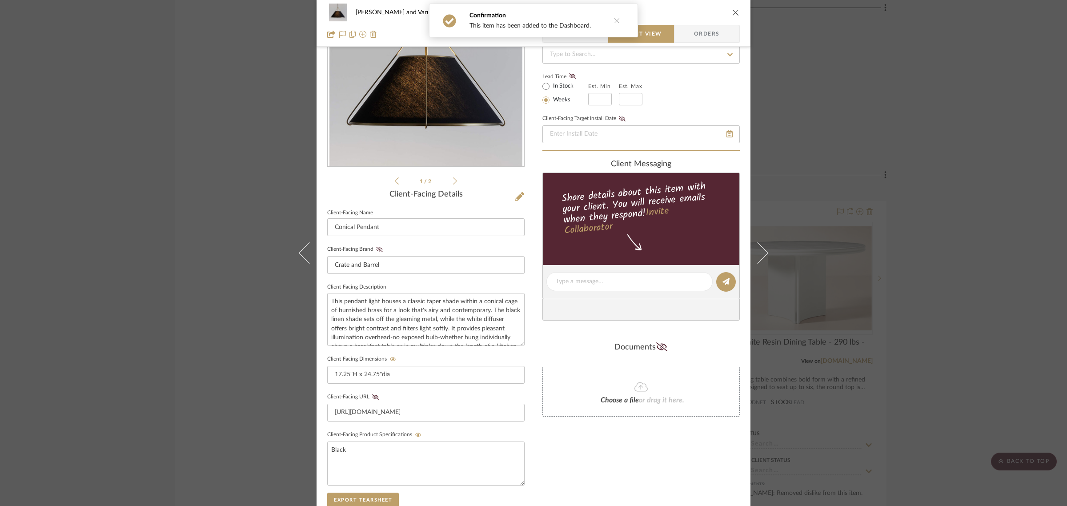
scroll to position [241, 0]
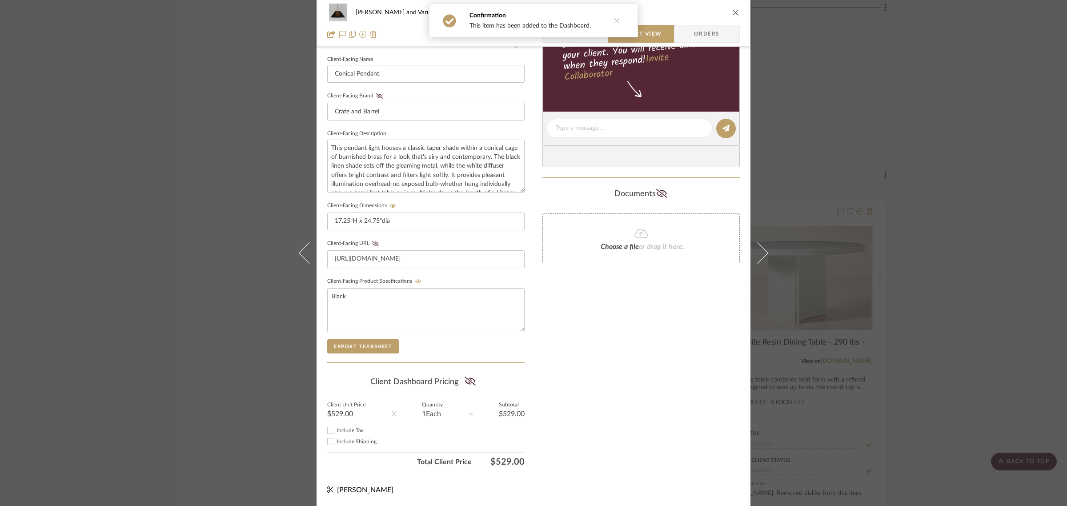
click at [989, 280] on div "Shalini and Varun Home Breakfast Nook Conical Pendant Team View Client View Ord…" at bounding box center [533, 253] width 1067 height 506
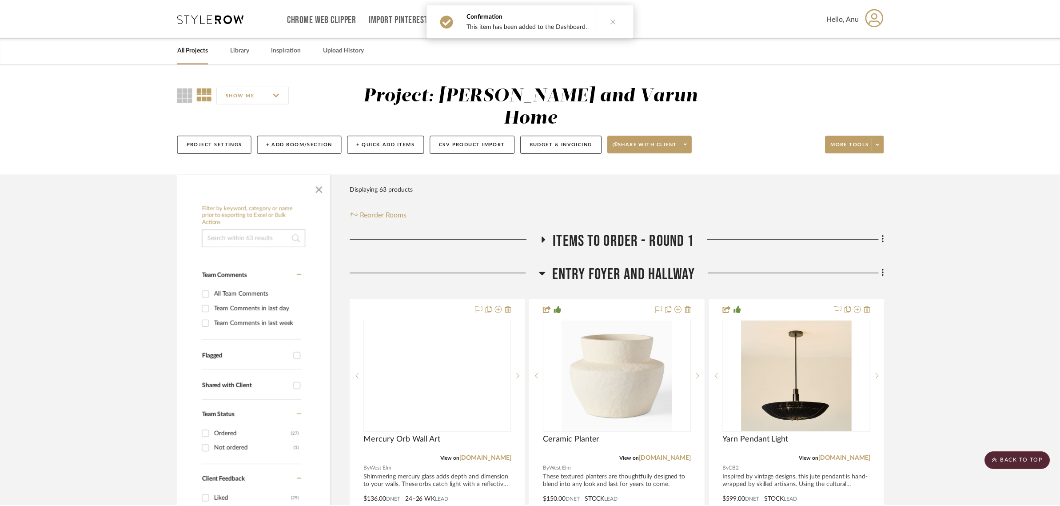
scroll to position [3445, 0]
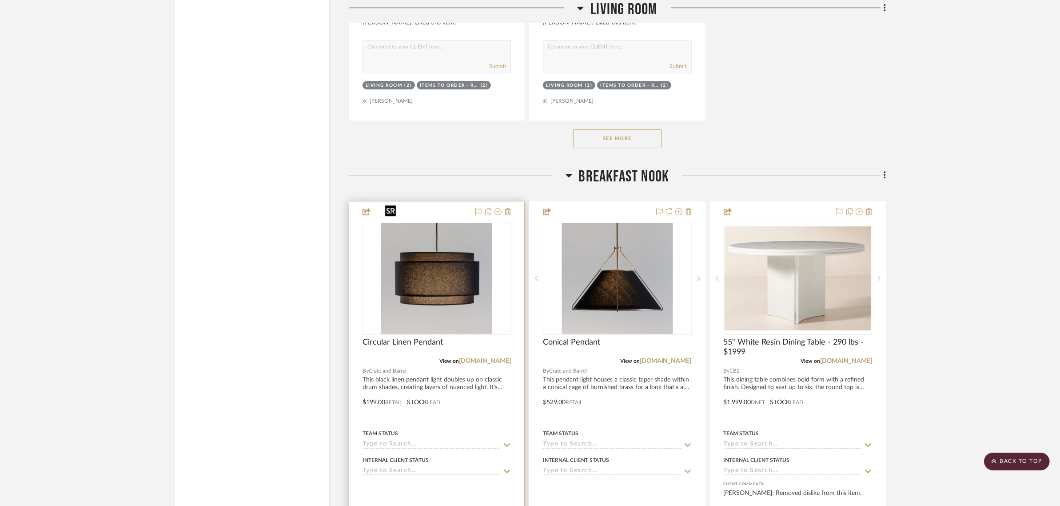
click at [454, 256] on img "0" at bounding box center [436, 278] width 111 height 111
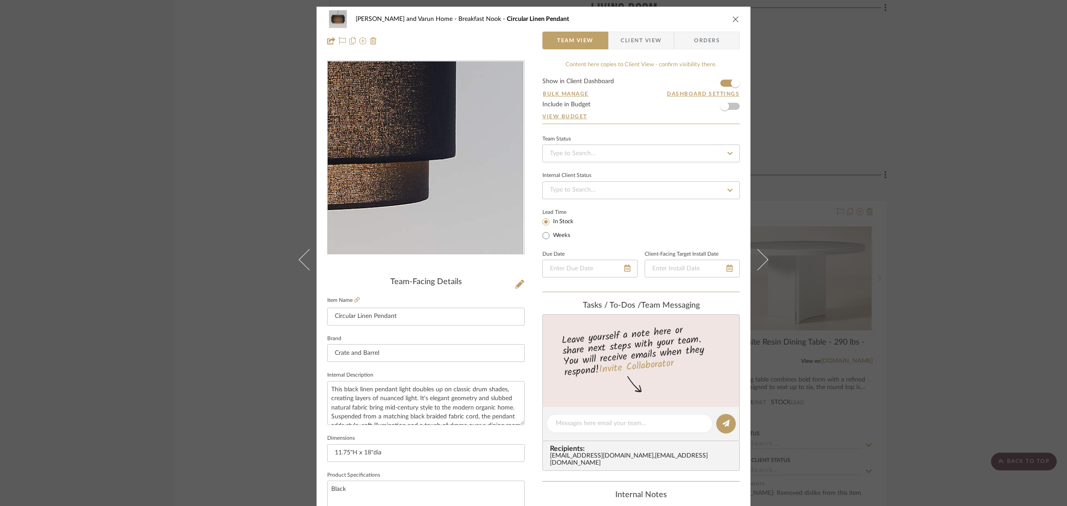
click at [490, 187] on img "0" at bounding box center [425, 157] width 193 height 193
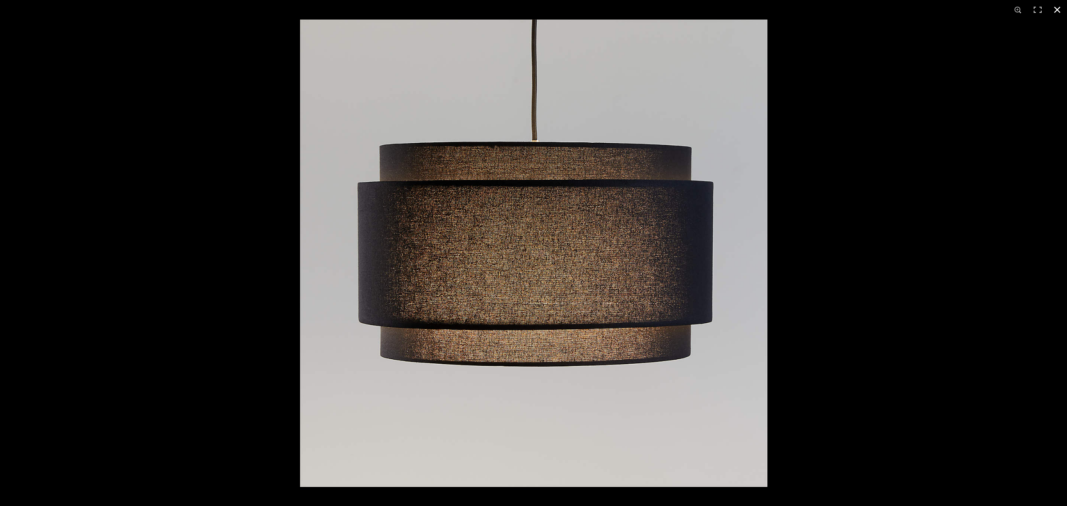
click at [1055, 5] on button at bounding box center [1057, 10] width 20 height 20
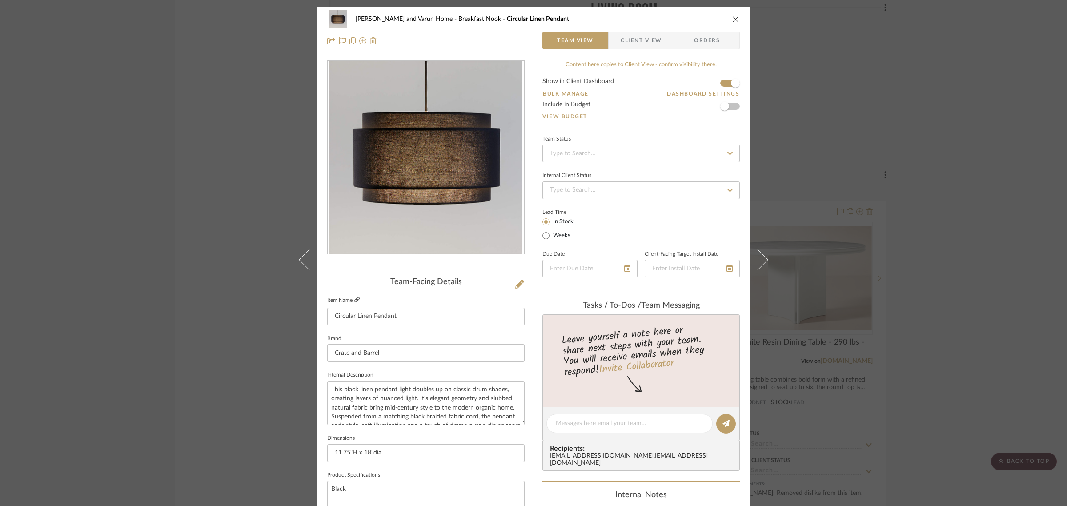
click at [354, 298] on icon at bounding box center [356, 299] width 5 height 5
click at [732, 20] on icon "close" at bounding box center [735, 19] width 7 height 7
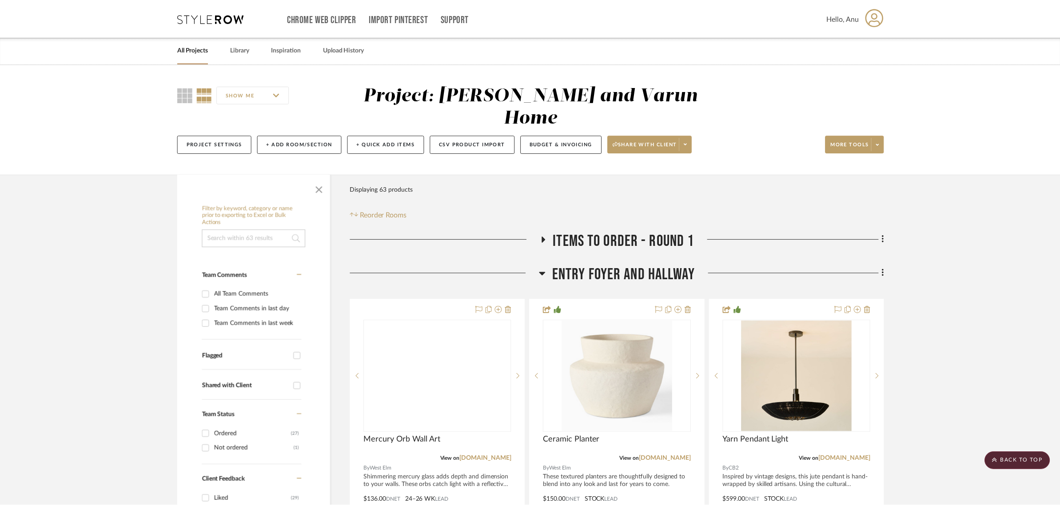
scroll to position [3445, 0]
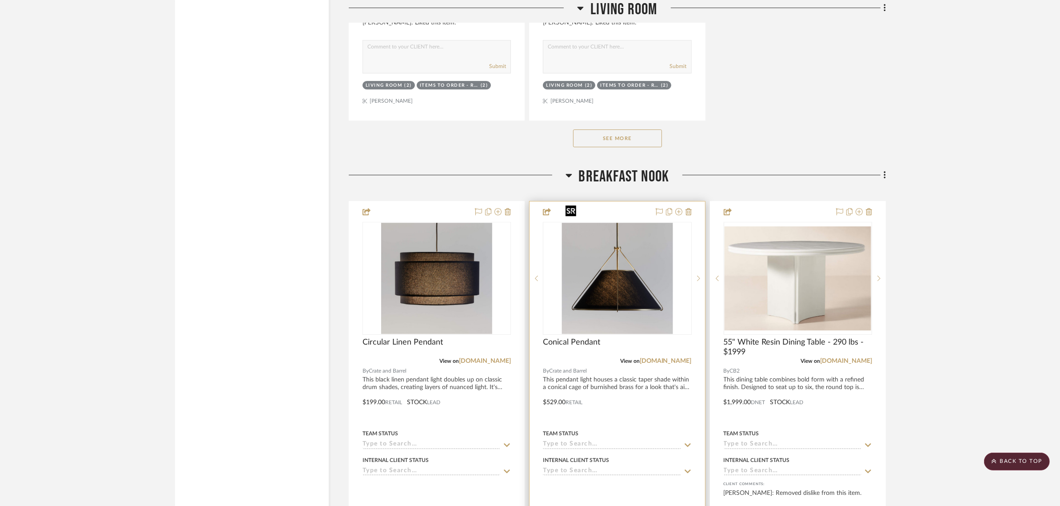
click at [593, 249] on img "0" at bounding box center [617, 278] width 111 height 111
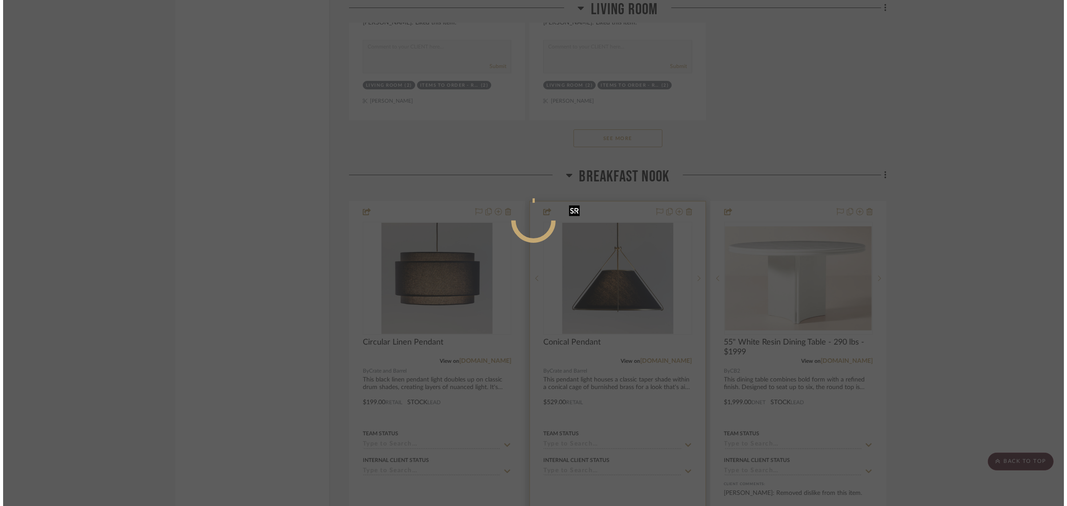
scroll to position [0, 0]
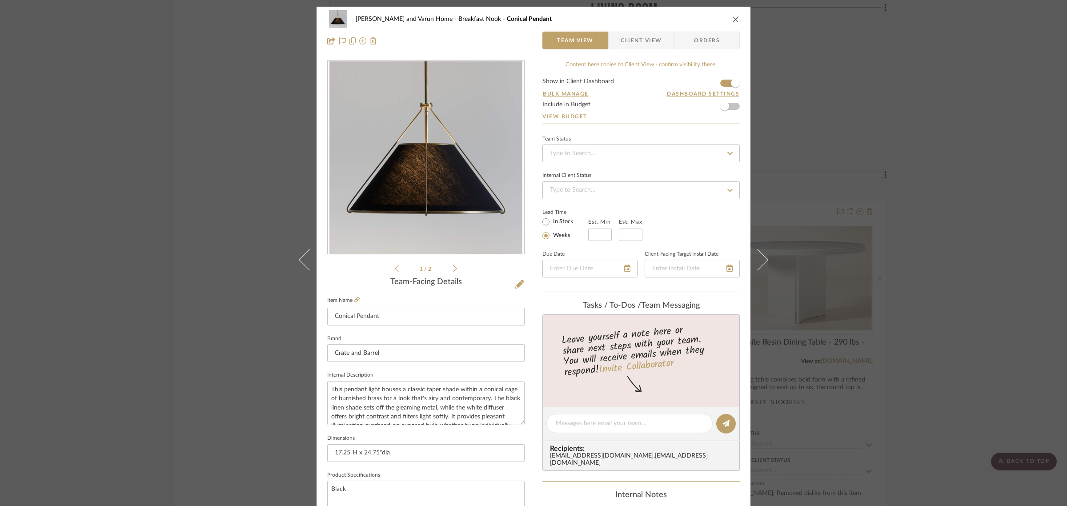
click at [454, 269] on div "1 / 2" at bounding box center [425, 166] width 197 height 213
click at [453, 269] on icon at bounding box center [455, 268] width 4 height 7
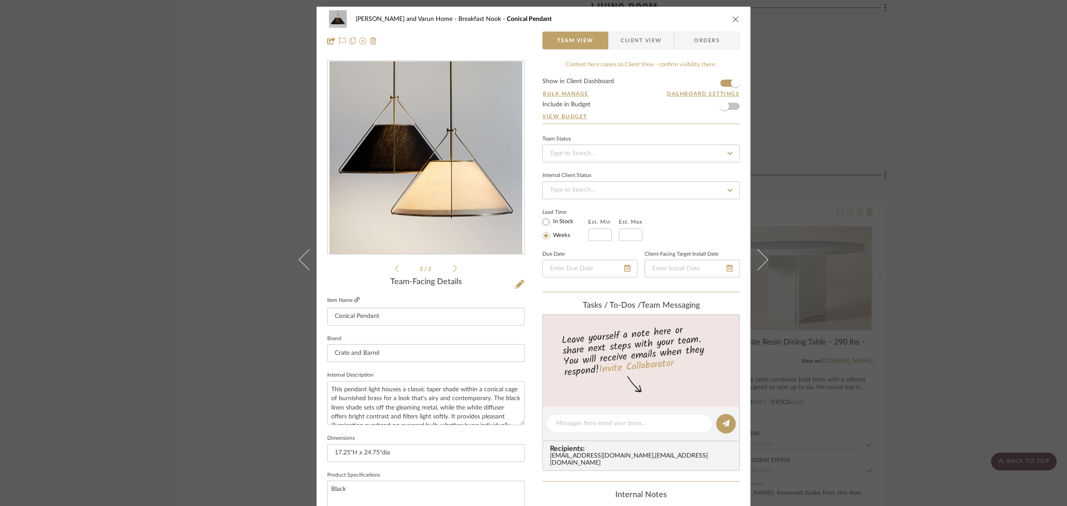
click at [354, 298] on icon at bounding box center [356, 299] width 5 height 5
click at [732, 16] on button "close" at bounding box center [736, 19] width 8 height 8
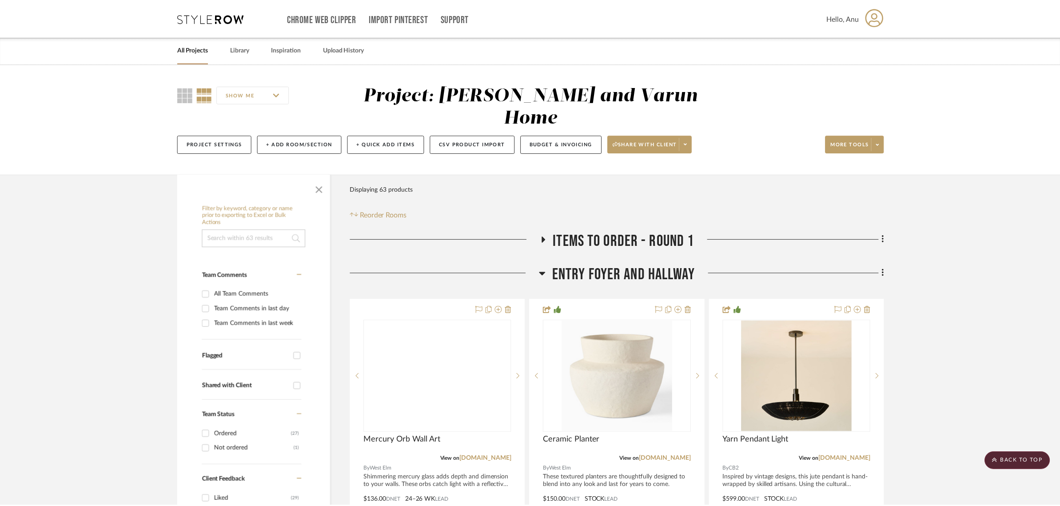
scroll to position [3445, 0]
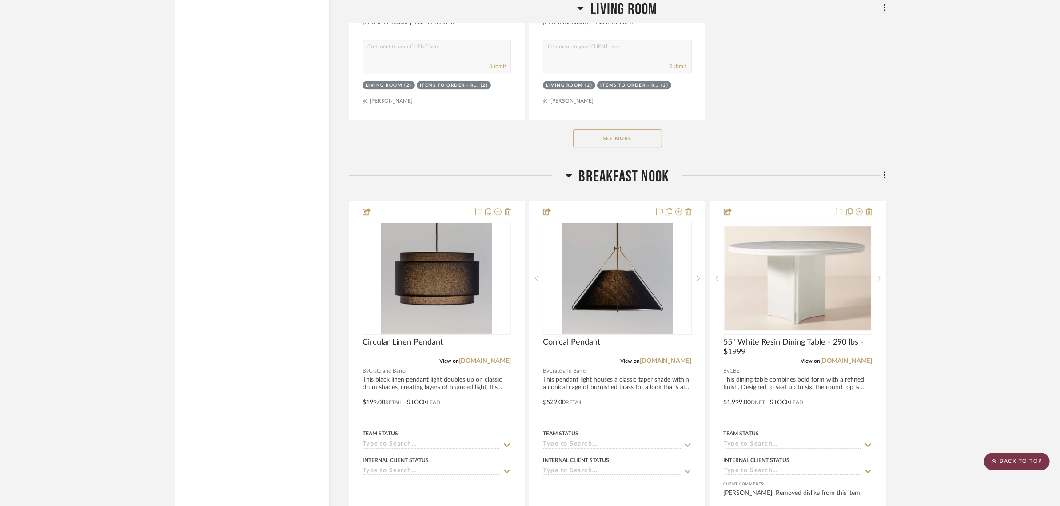
click at [1005, 464] on scroll-to-top-button "BACK TO TOP" at bounding box center [1017, 461] width 66 height 18
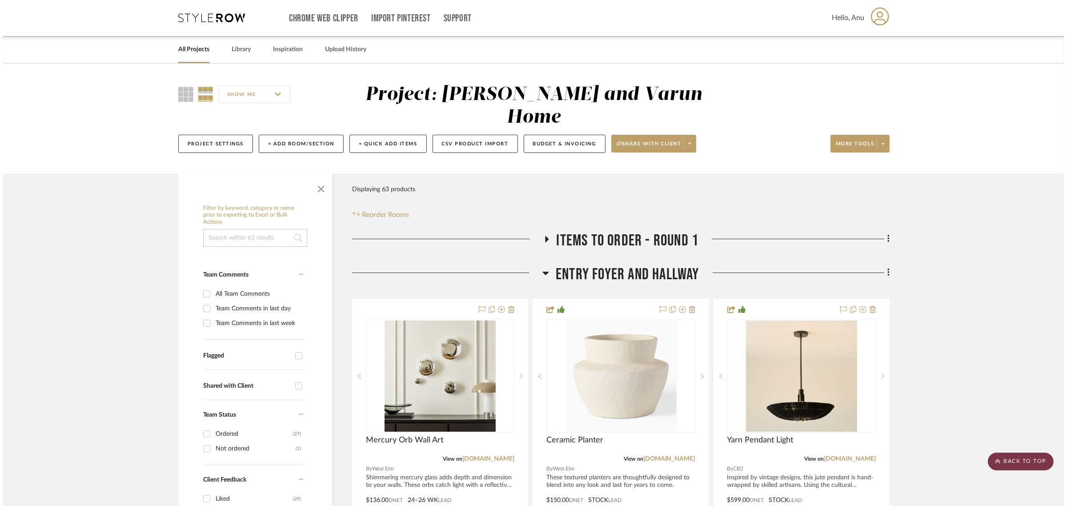
scroll to position [0, 0]
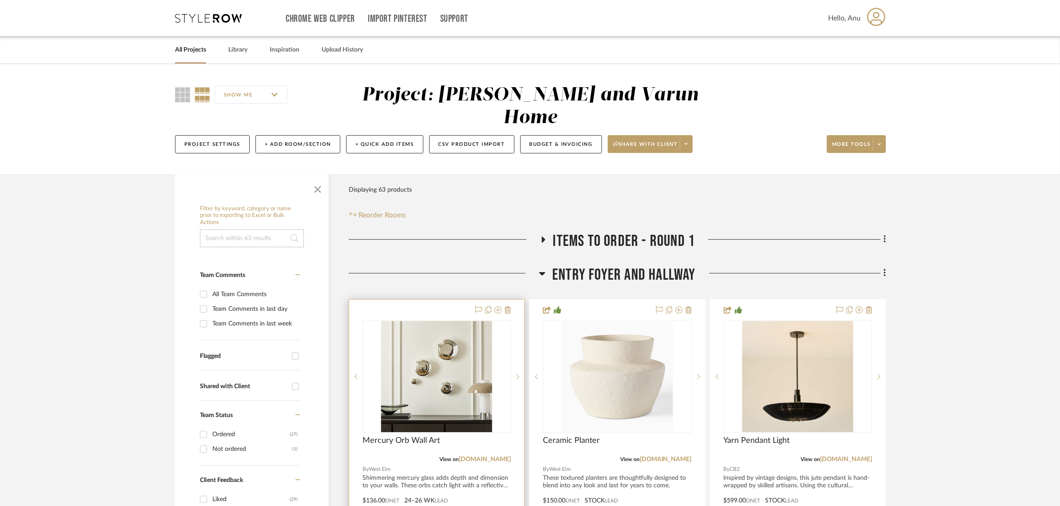
click at [428, 300] on div at bounding box center [436, 494] width 175 height 389
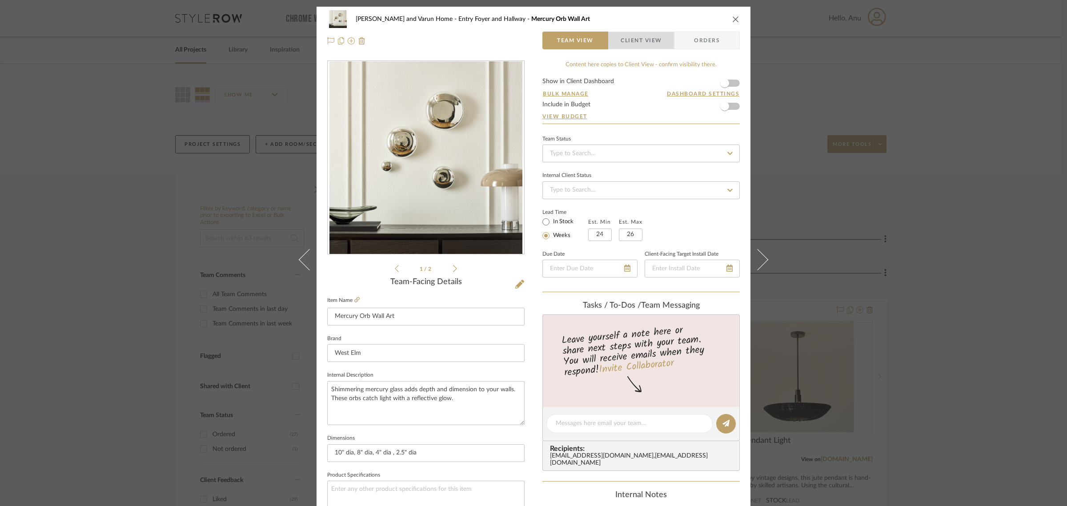
click at [642, 48] on span "Client View" at bounding box center [640, 41] width 41 height 18
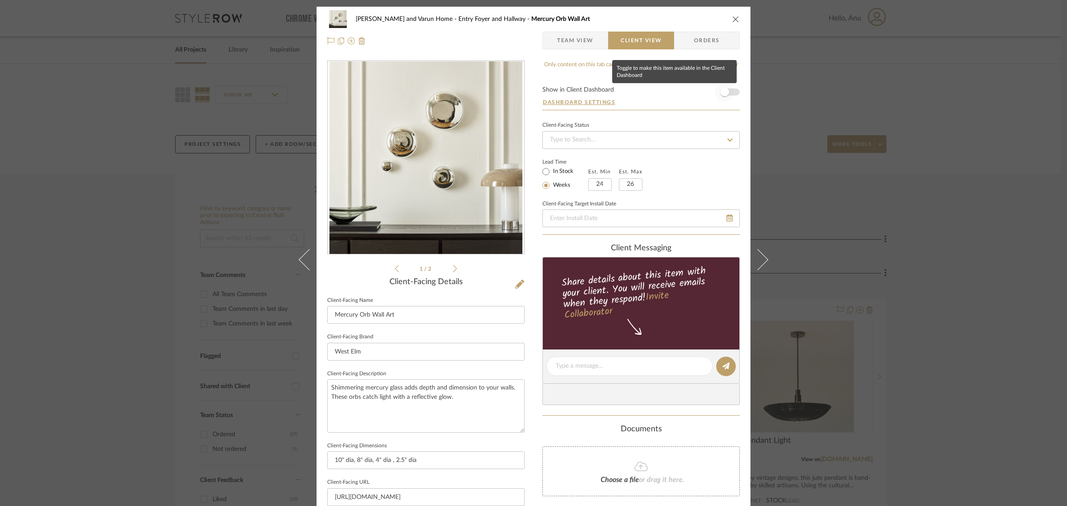
click at [720, 93] on span "button" at bounding box center [724, 92] width 9 height 9
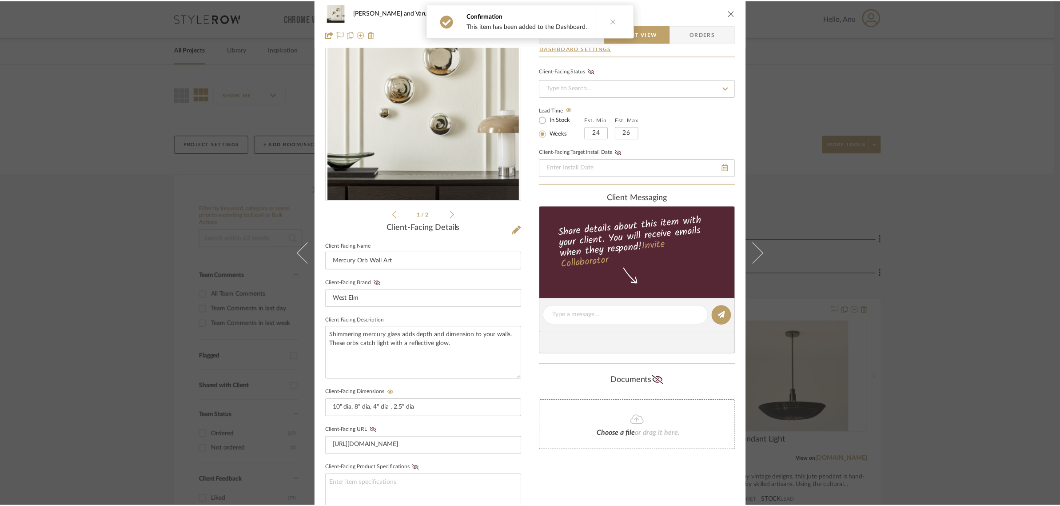
scroll to position [241, 0]
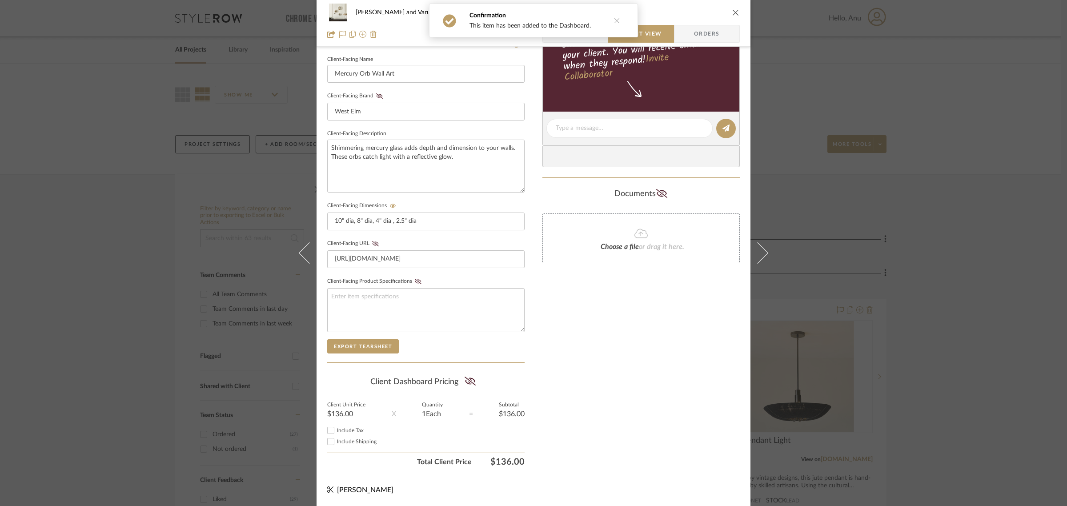
click at [914, 226] on div "Shalini and Varun Home Entry Foyer and Hallway Mercury Orb Wall Art Team View C…" at bounding box center [533, 253] width 1067 height 506
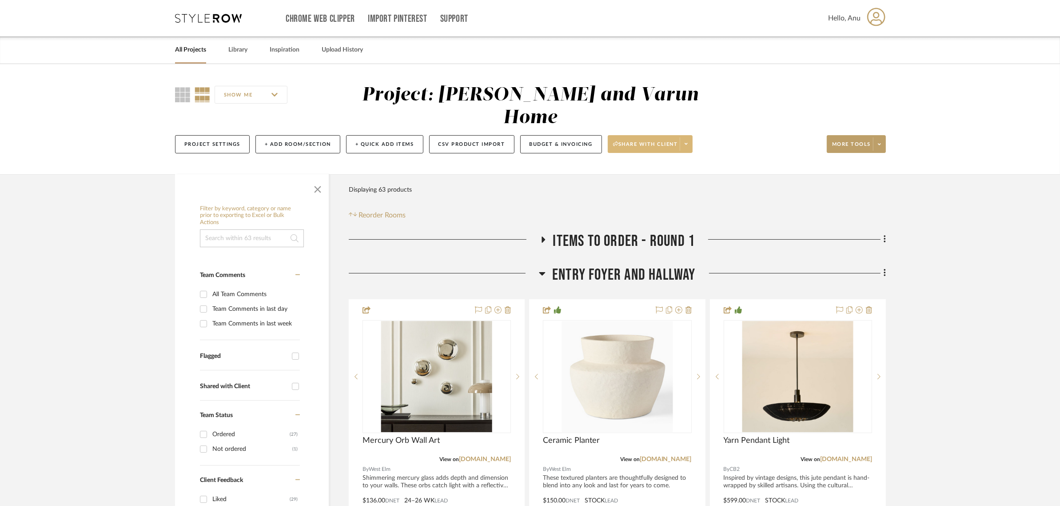
click at [665, 141] on span "Share with client" at bounding box center [645, 147] width 65 height 13
click at [657, 148] on span "Preview Client Dashboard" at bounding box center [655, 147] width 76 height 8
click at [657, 141] on span "Share with client" at bounding box center [645, 147] width 65 height 13
click at [640, 169] on span "Generate URL to Share" at bounding box center [655, 168] width 76 height 8
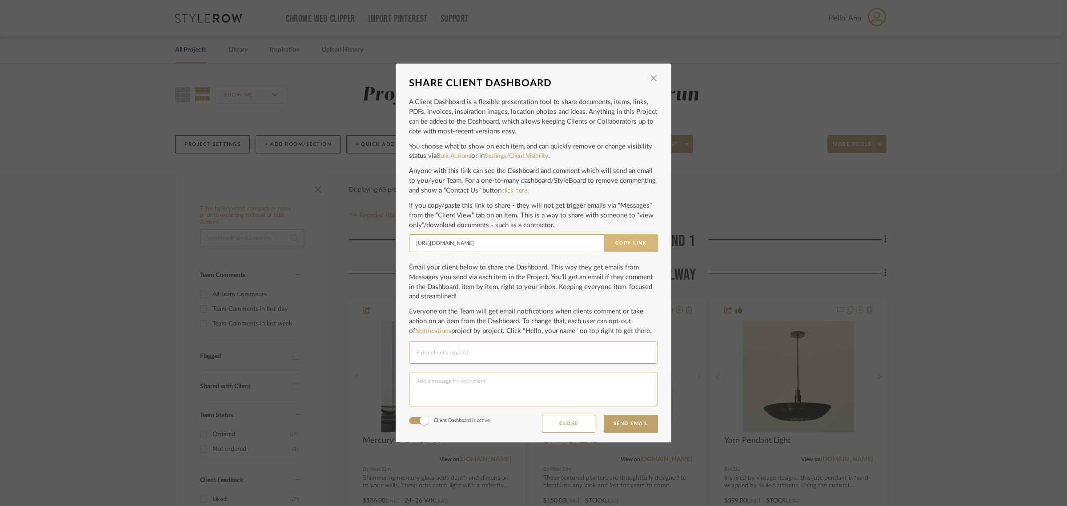
click at [628, 245] on button "Copy Link" at bounding box center [631, 243] width 54 height 18
click at [649, 78] on span "button" at bounding box center [653, 78] width 18 height 18
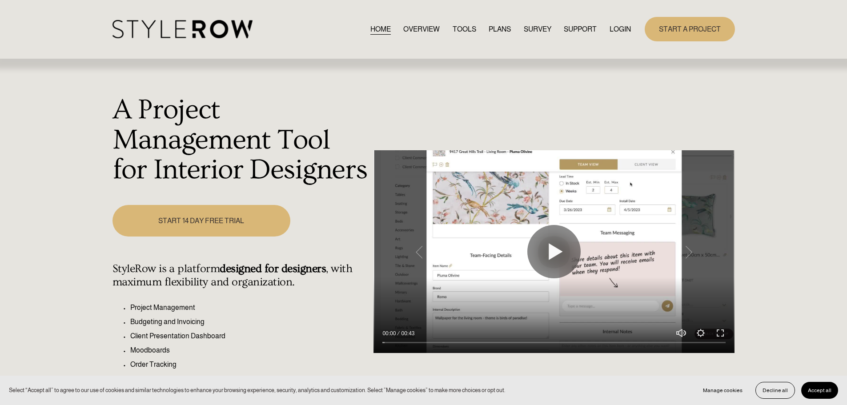
click at [614, 30] on link "LOGIN" at bounding box center [619, 29] width 21 height 12
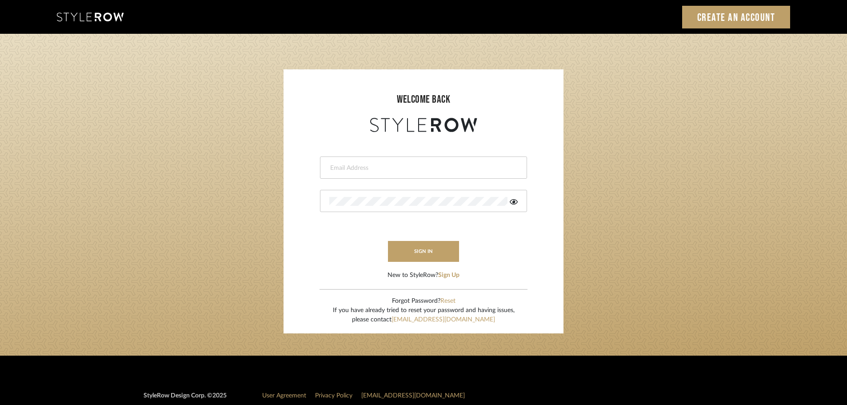
click at [352, 167] on input "email" at bounding box center [422, 168] width 186 height 9
type input "persimmon.design@outlook.com"
click at [402, 252] on button "sign in" at bounding box center [423, 251] width 71 height 21
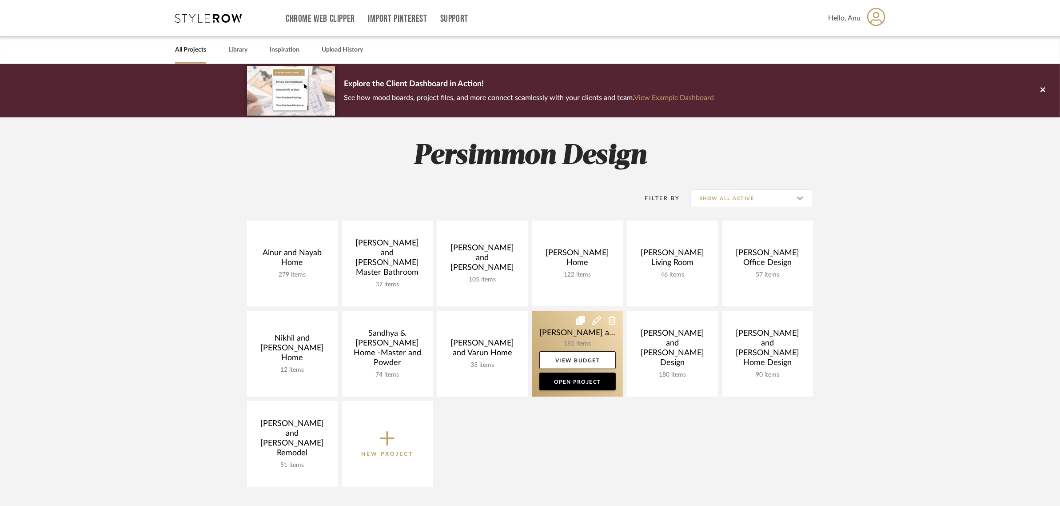
click at [549, 328] on link at bounding box center [577, 354] width 91 height 86
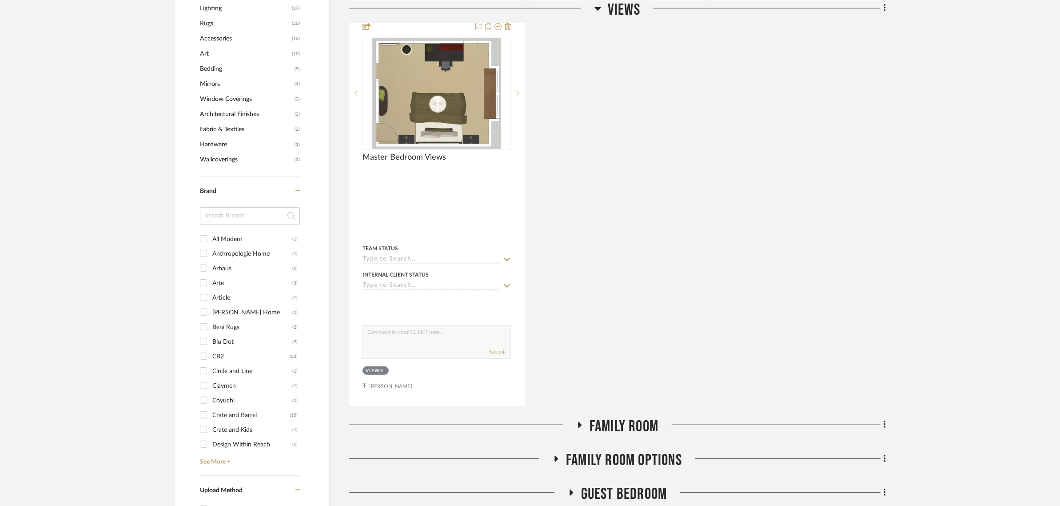
scroll to position [778, 0]
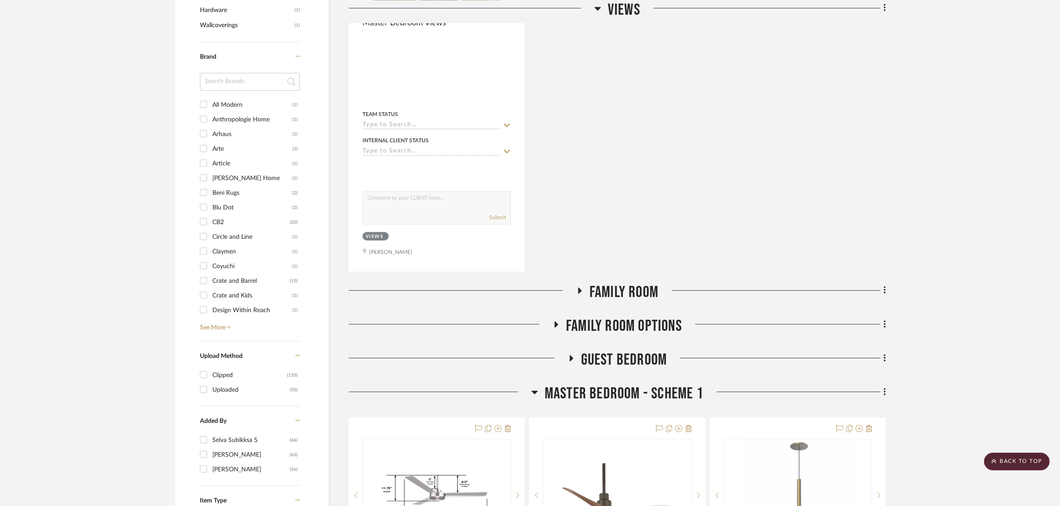
click at [580, 287] on icon at bounding box center [579, 290] width 11 height 7
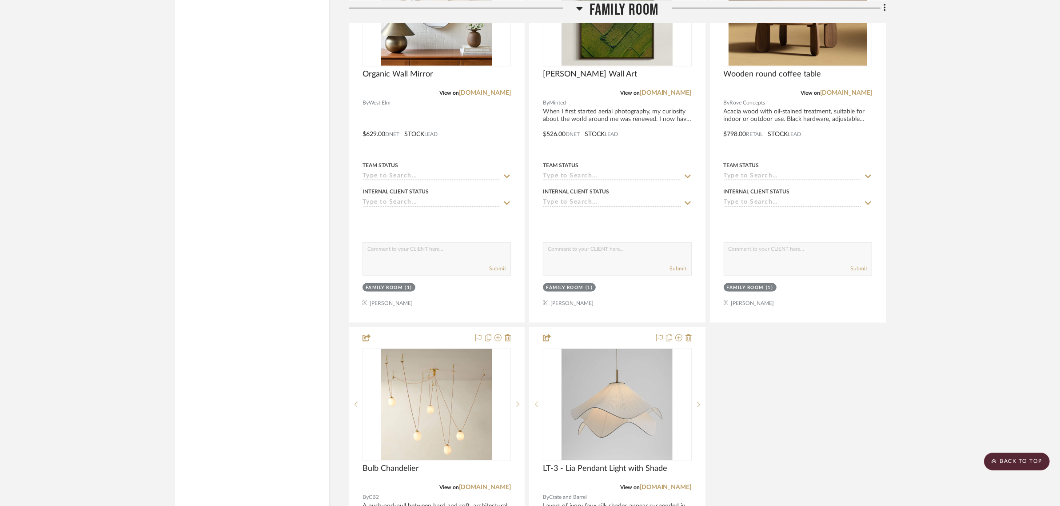
scroll to position [1945, 0]
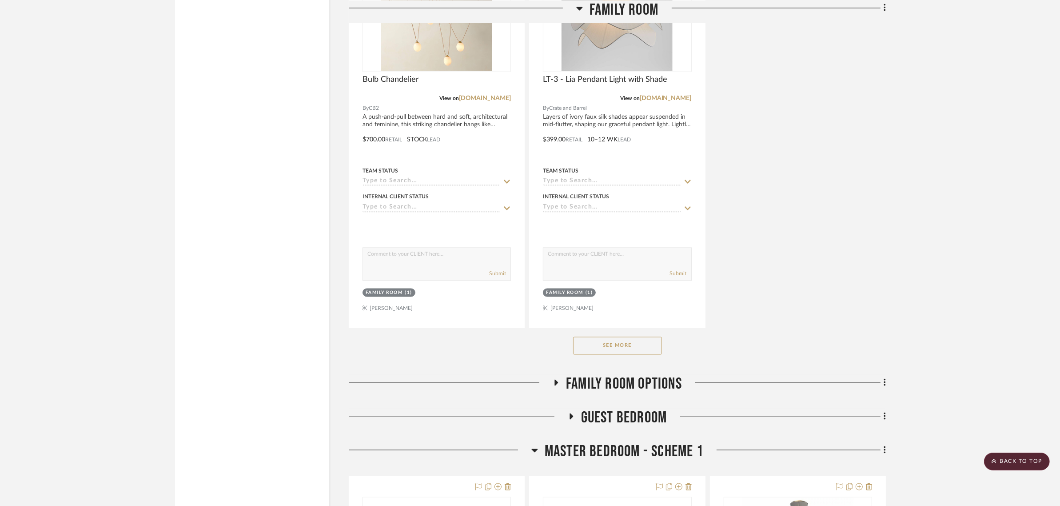
click at [556, 379] on icon at bounding box center [556, 382] width 11 height 7
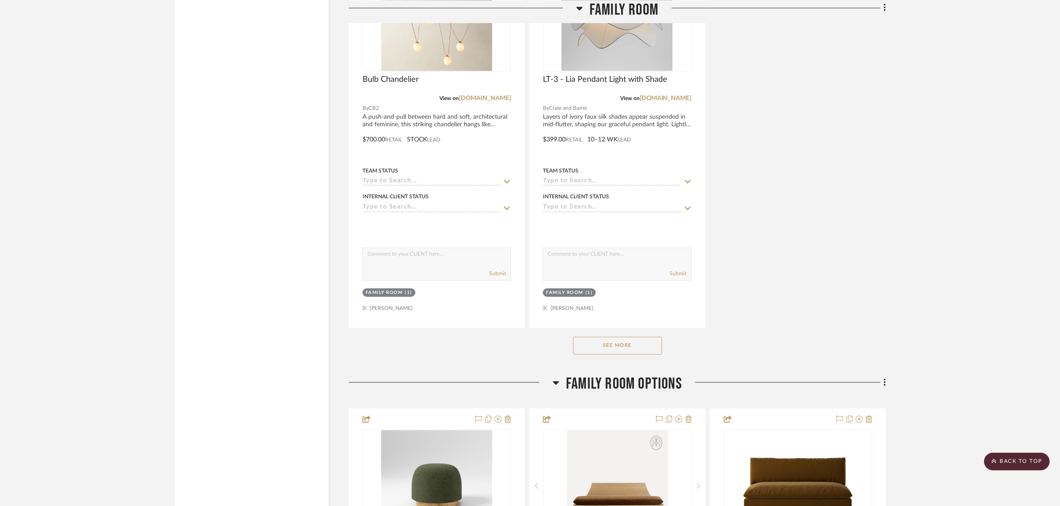
click at [612, 337] on button "See More" at bounding box center [617, 346] width 89 height 18
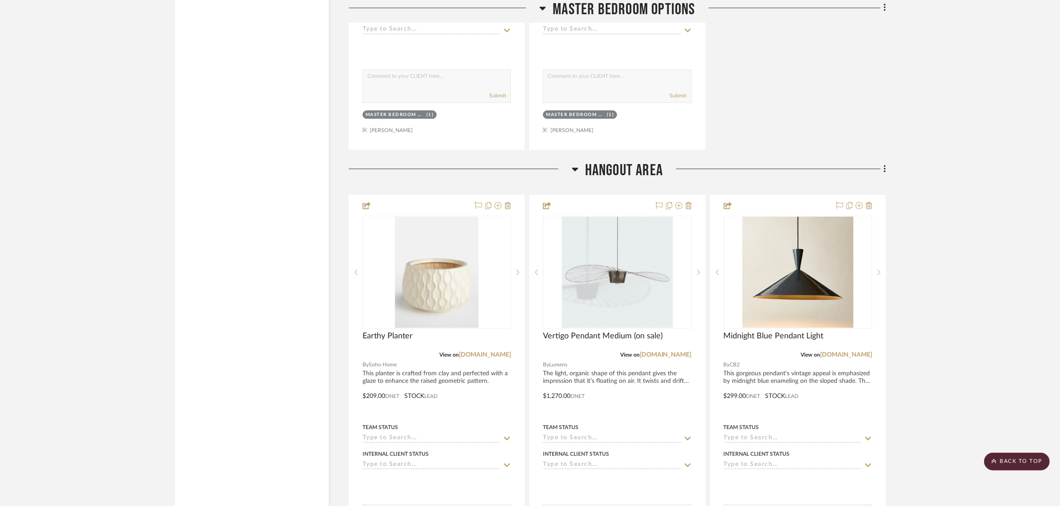
scroll to position [6732, 0]
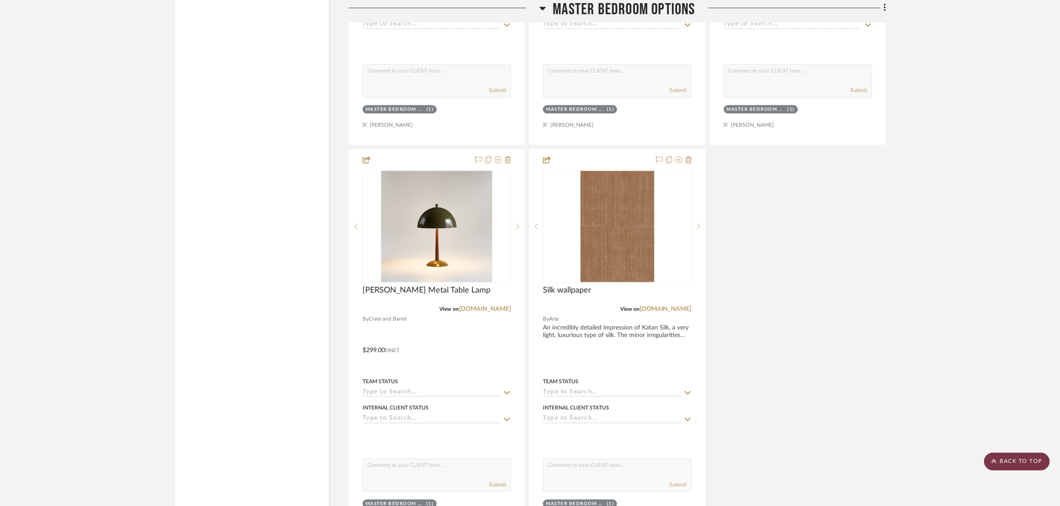
click at [1009, 463] on scroll-to-top-button "BACK TO TOP" at bounding box center [1017, 461] width 66 height 18
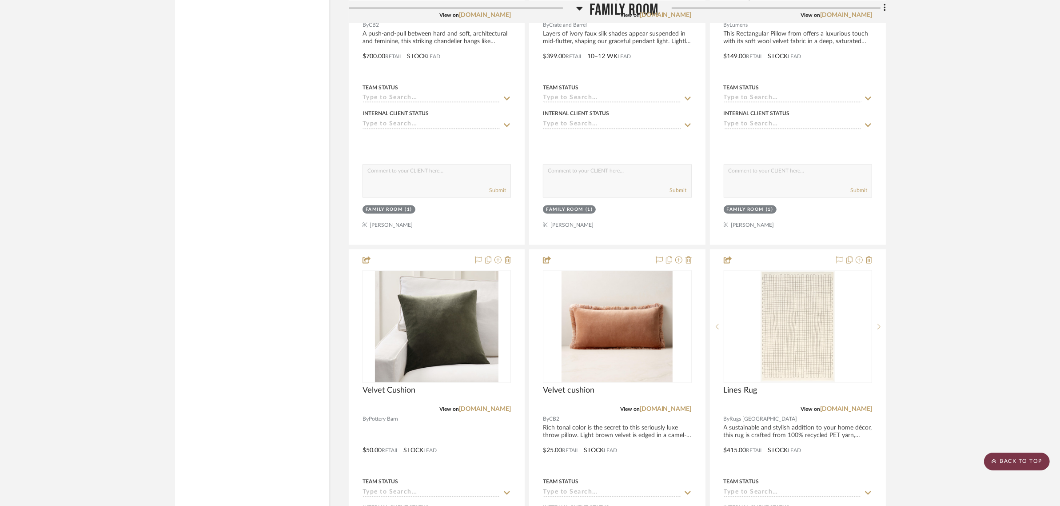
scroll to position [2056, 0]
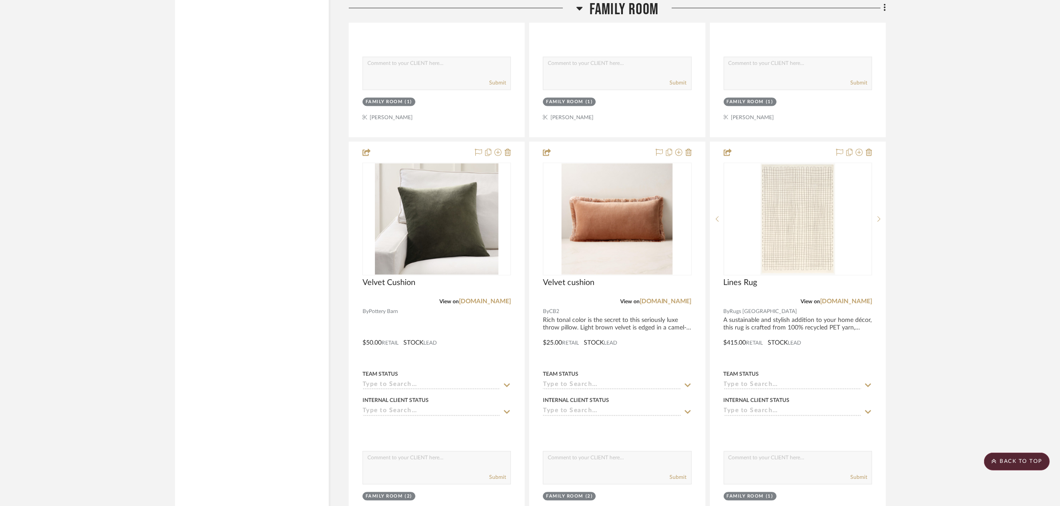
scroll to position [2167, 0]
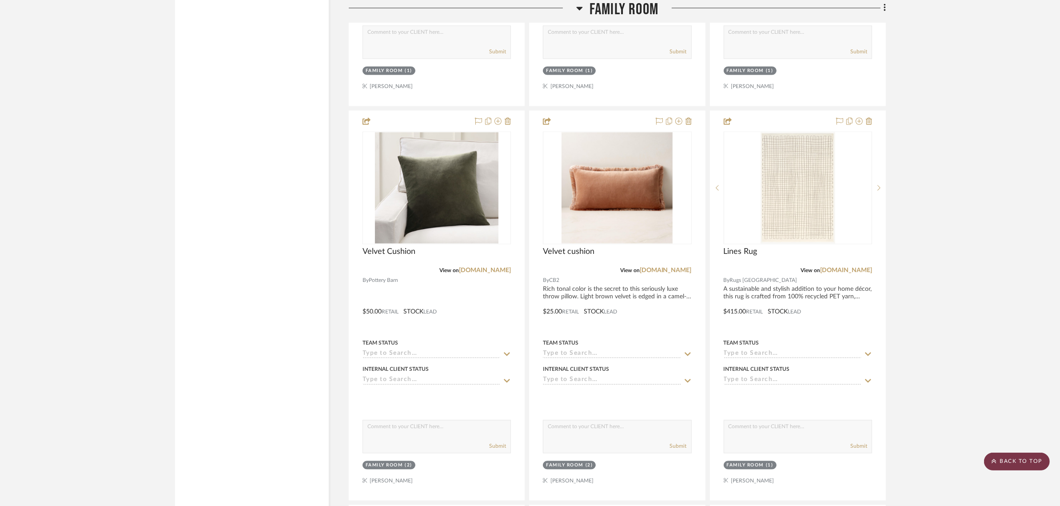
click at [1037, 460] on scroll-to-top-button "BACK TO TOP" at bounding box center [1017, 461] width 66 height 18
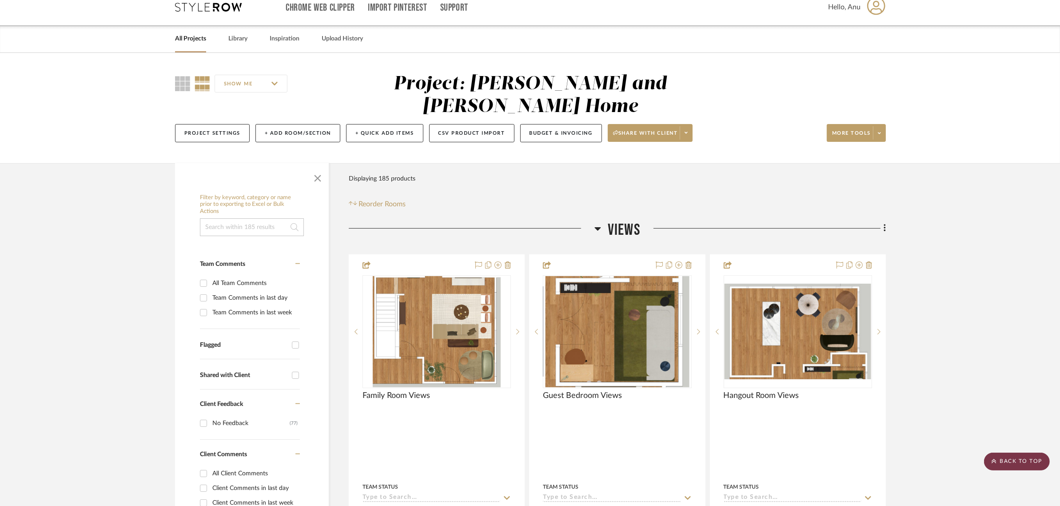
scroll to position [0, 0]
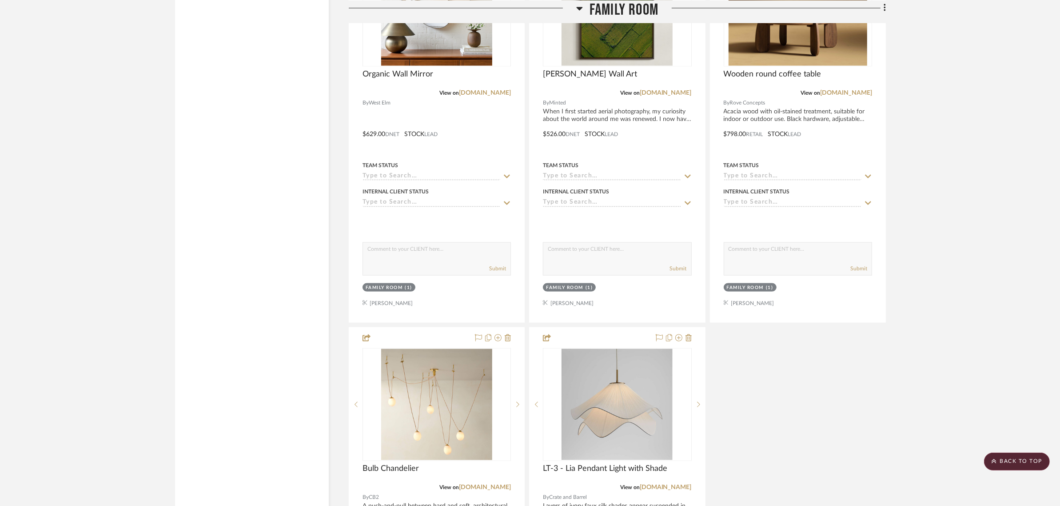
scroll to position [1889, 0]
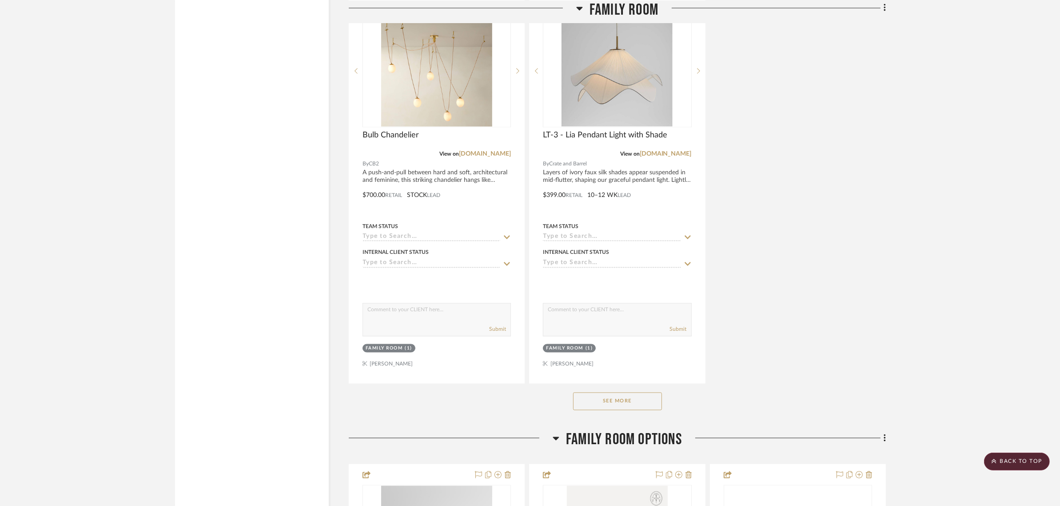
click at [643, 392] on button "See More" at bounding box center [617, 401] width 89 height 18
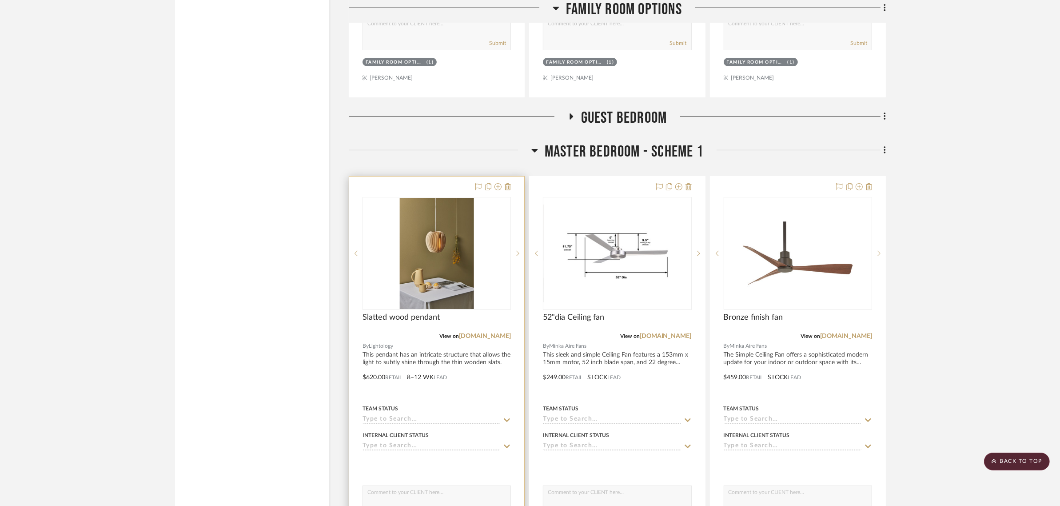
scroll to position [4500, 0]
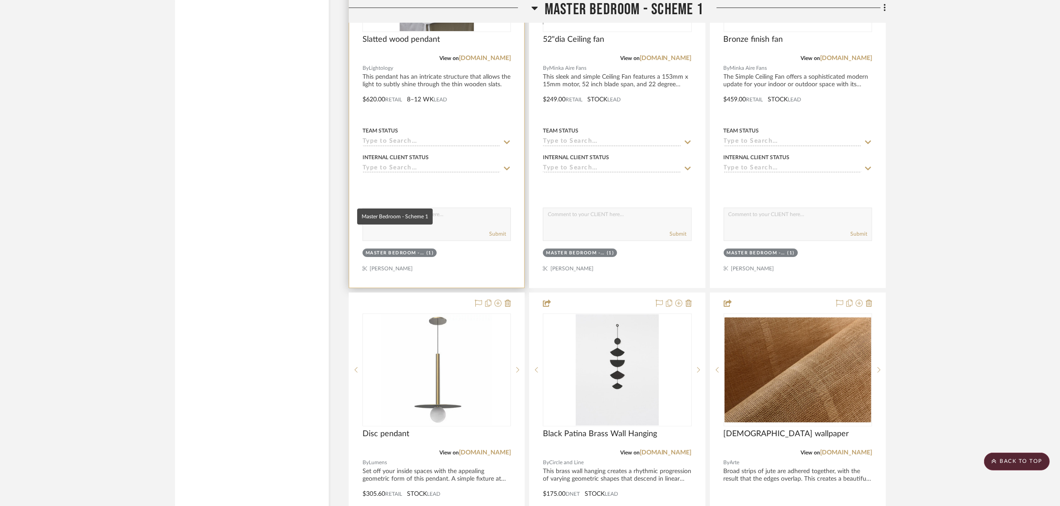
click at [405, 250] on div "Master Bedroom - Scheme 1" at bounding box center [395, 253] width 59 height 7
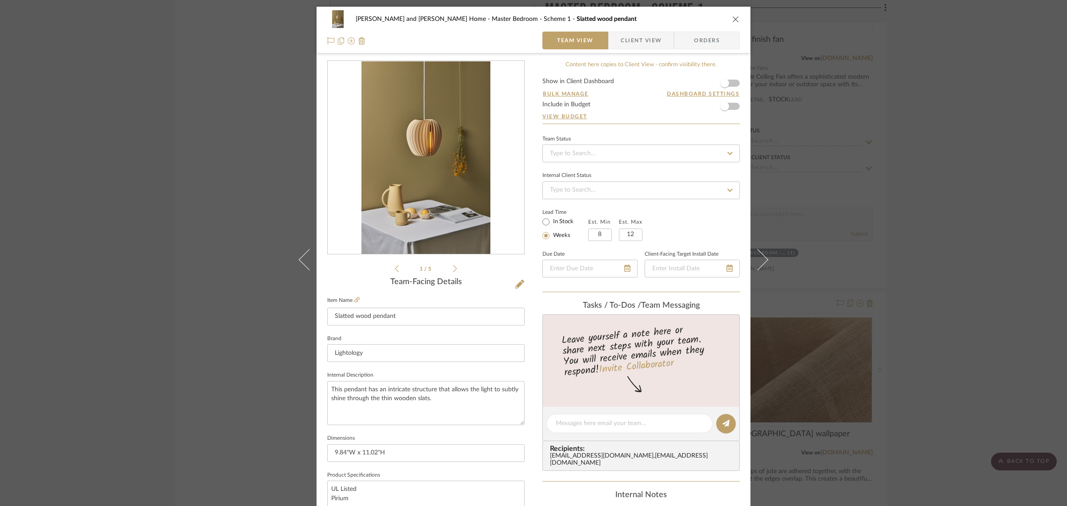
scroll to position [321, 0]
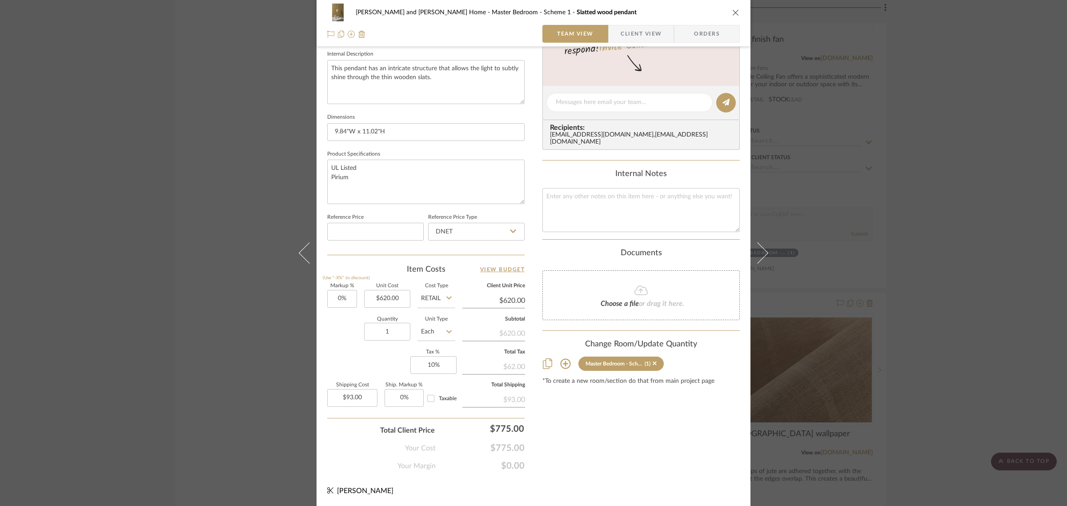
click at [563, 359] on icon at bounding box center [565, 364] width 10 height 10
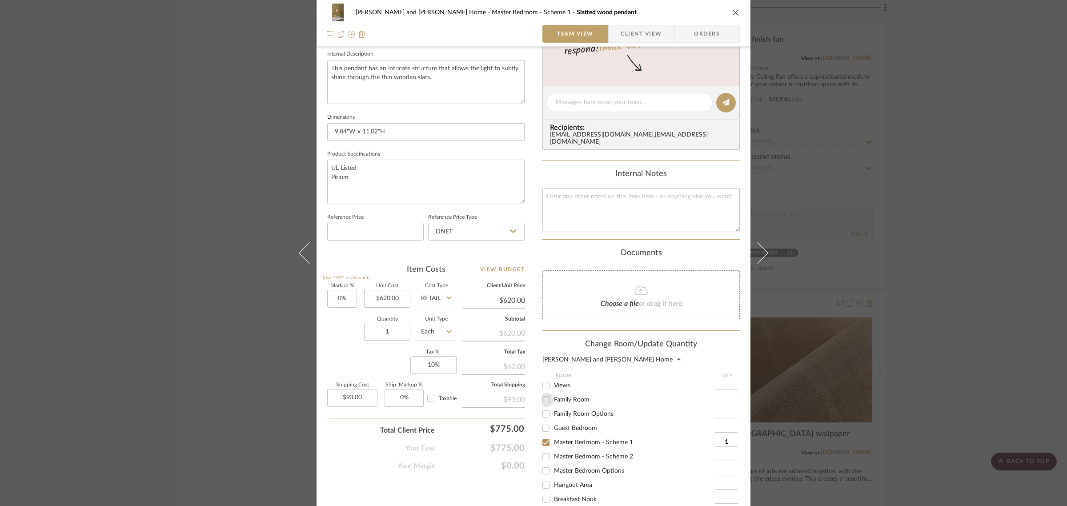
click at [544, 396] on input "Family Room" at bounding box center [546, 399] width 14 height 14
checkbox input "true"
type input "1"
click at [540, 436] on input "Master Bedroom - Scheme 1" at bounding box center [546, 442] width 14 height 14
checkbox input "false"
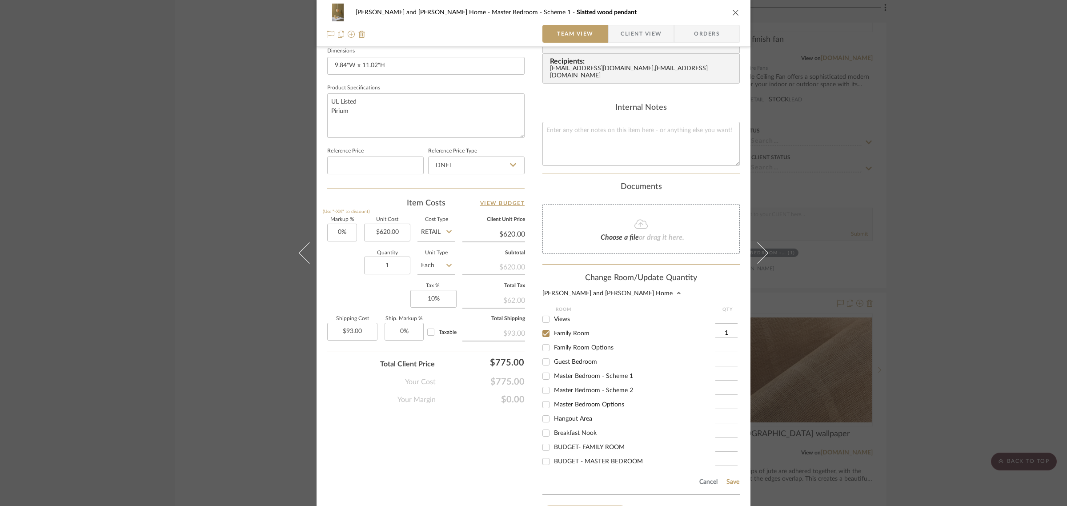
scroll to position [444, 0]
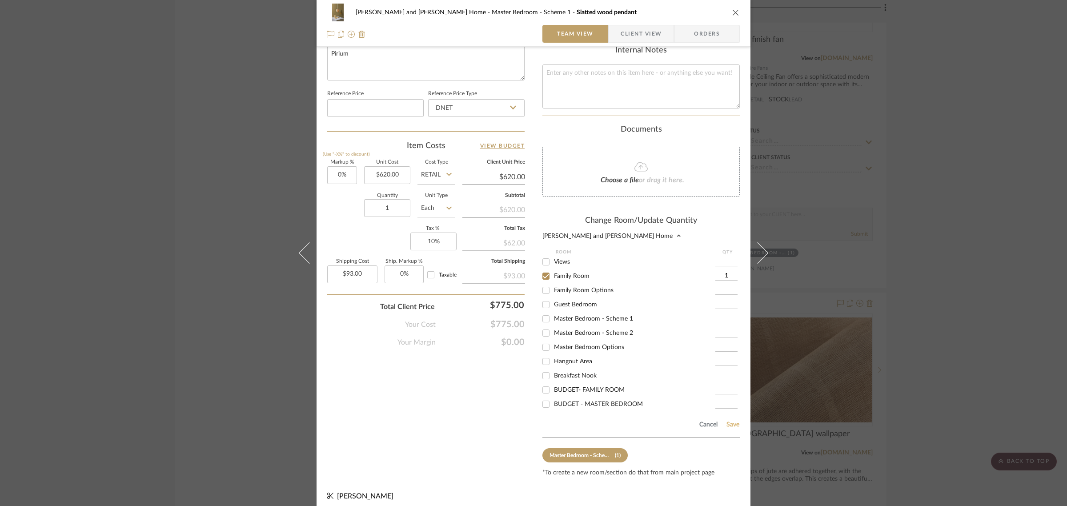
click at [732, 421] on button "Save" at bounding box center [733, 424] width 14 height 7
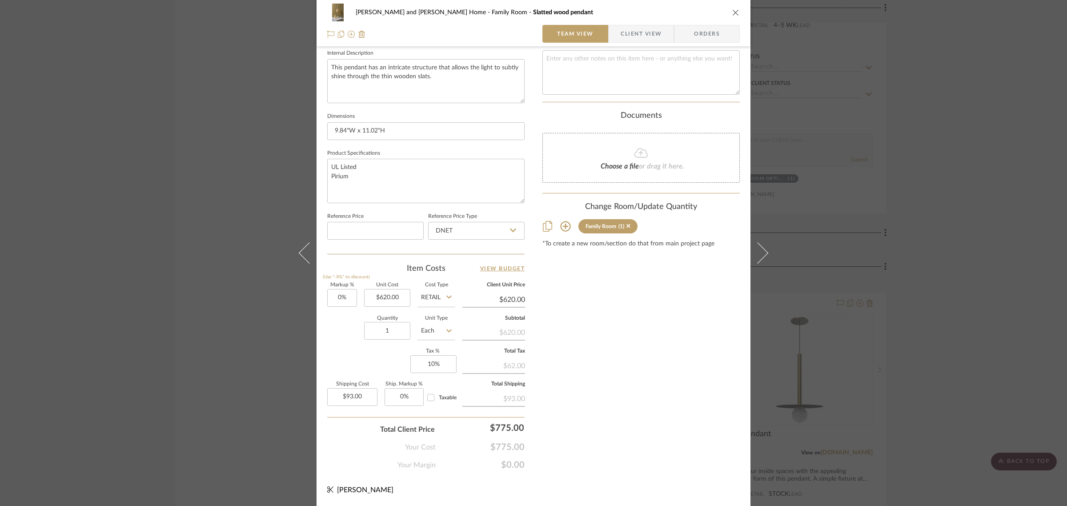
scroll to position [321, 0]
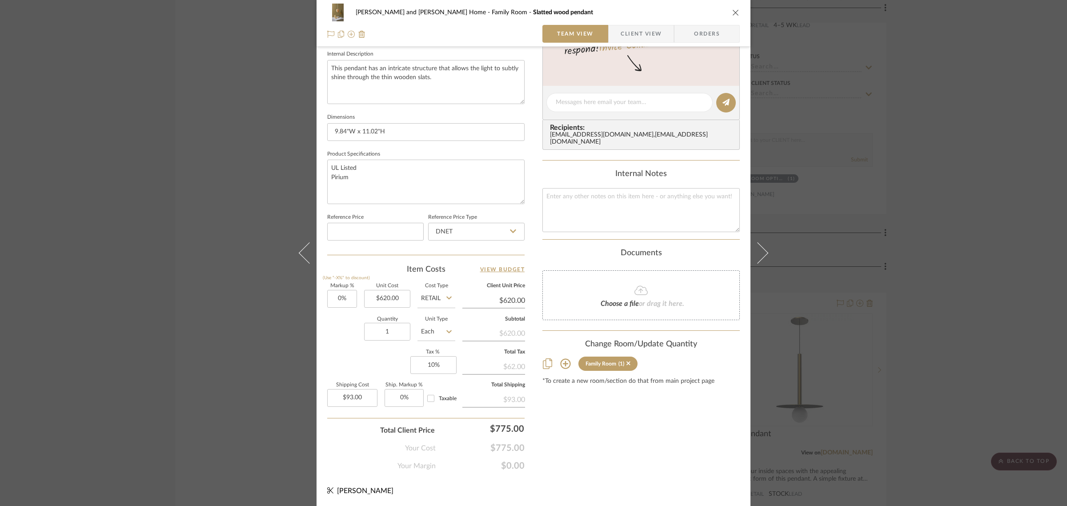
click at [976, 332] on div "[PERSON_NAME] and [PERSON_NAME] Home Family Room Slatted wood pendant Team View…" at bounding box center [533, 253] width 1067 height 506
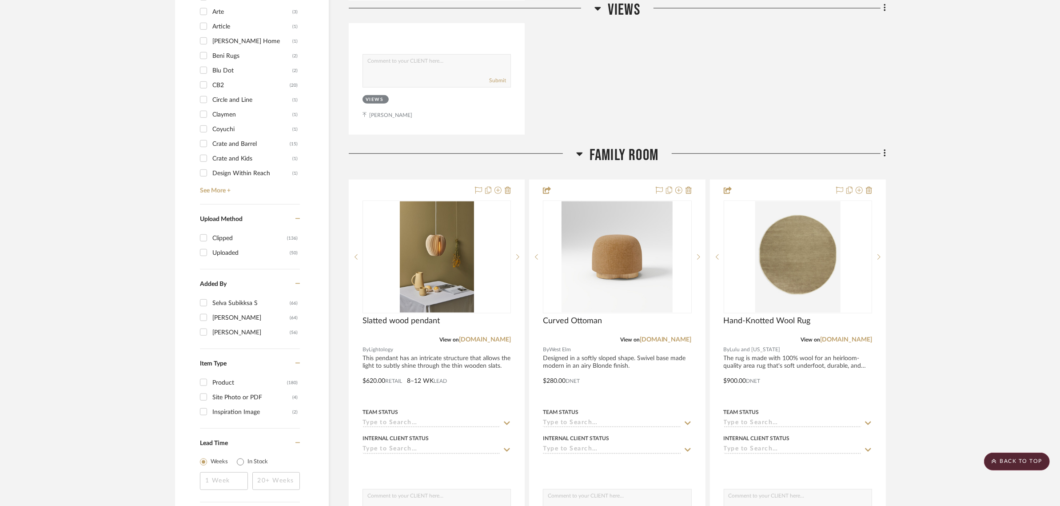
scroll to position [1000, 0]
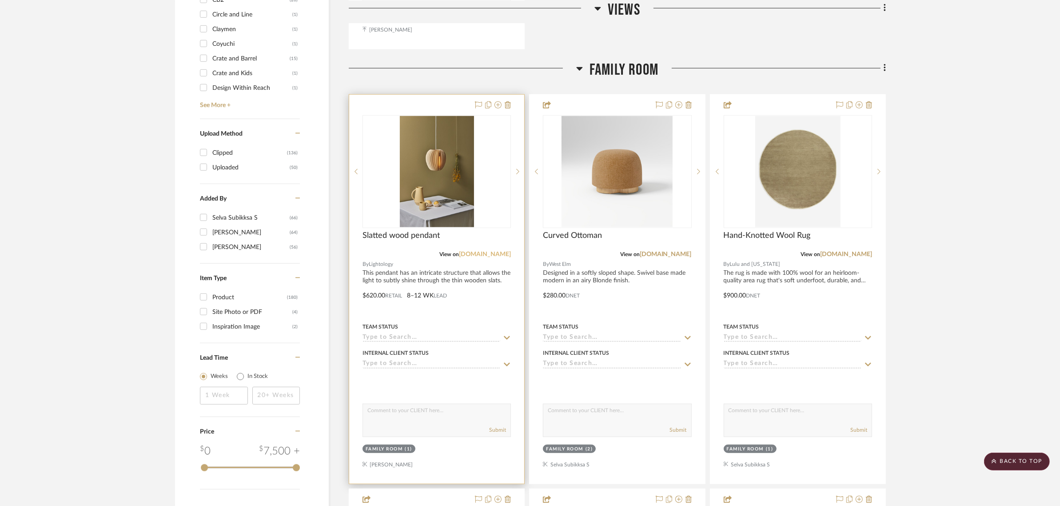
click at [479, 251] on link "[DOMAIN_NAME]" at bounding box center [485, 254] width 52 height 6
click at [438, 173] on img "0" at bounding box center [437, 171] width 74 height 111
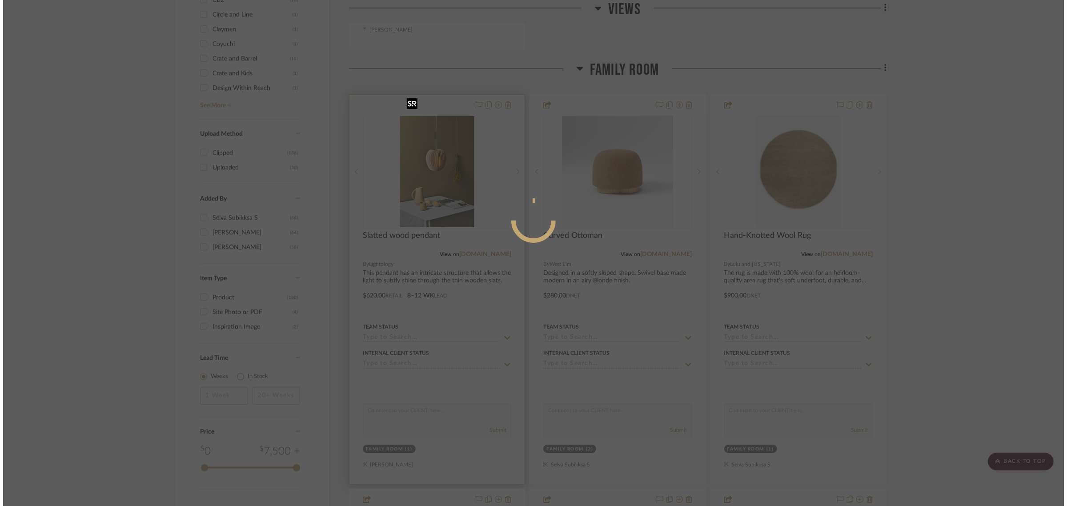
scroll to position [0, 0]
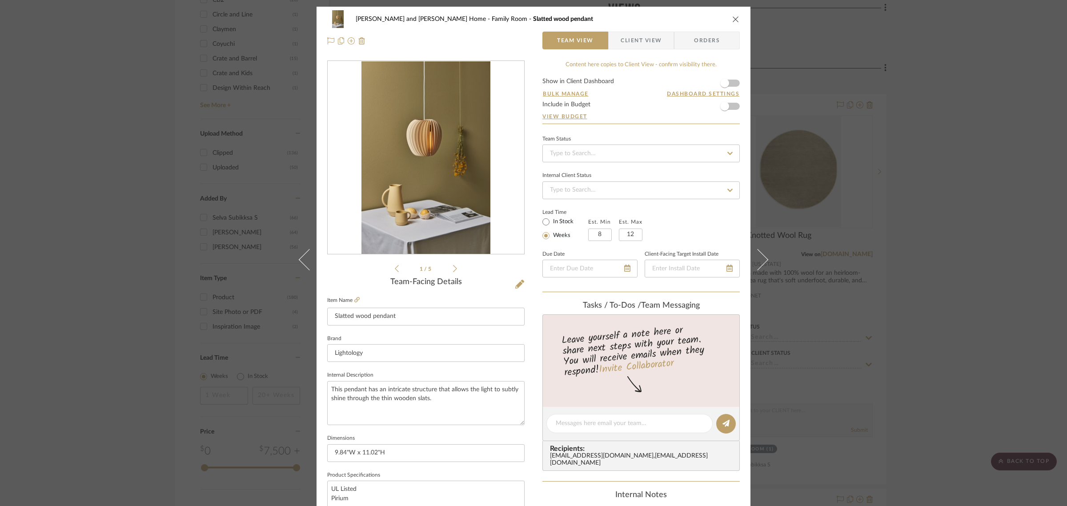
click at [453, 268] on icon at bounding box center [455, 268] width 4 height 8
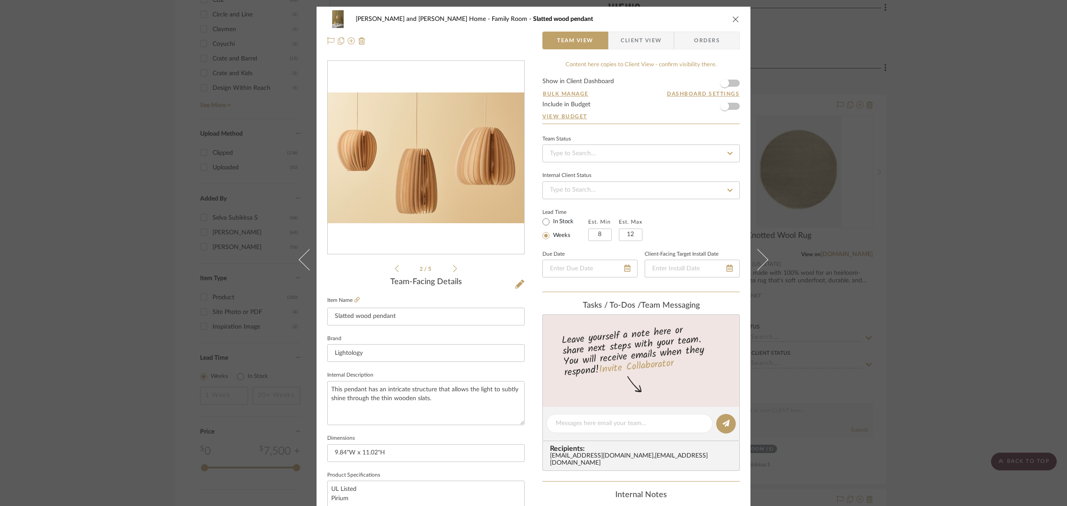
click at [453, 268] on icon at bounding box center [455, 268] width 4 height 8
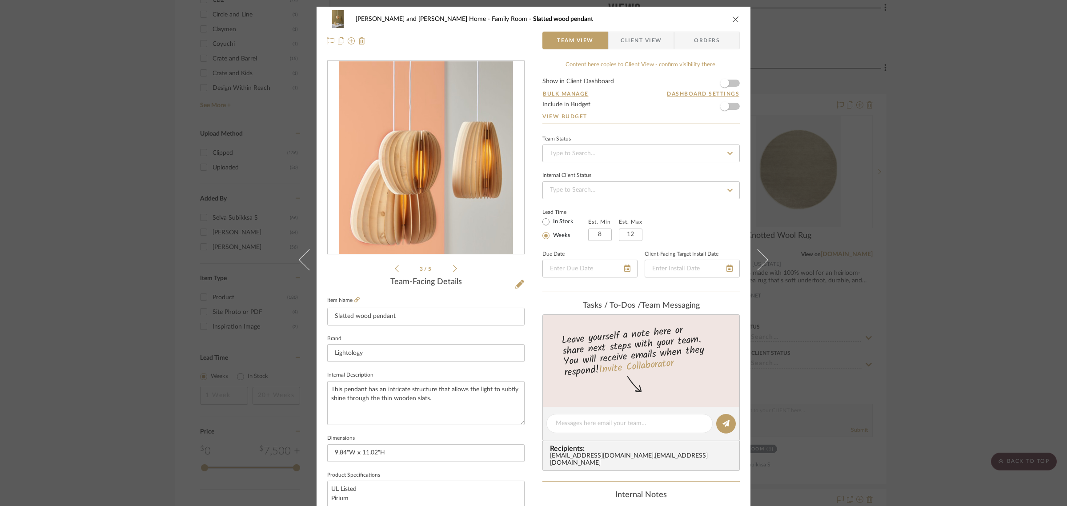
click at [453, 268] on icon at bounding box center [455, 268] width 4 height 8
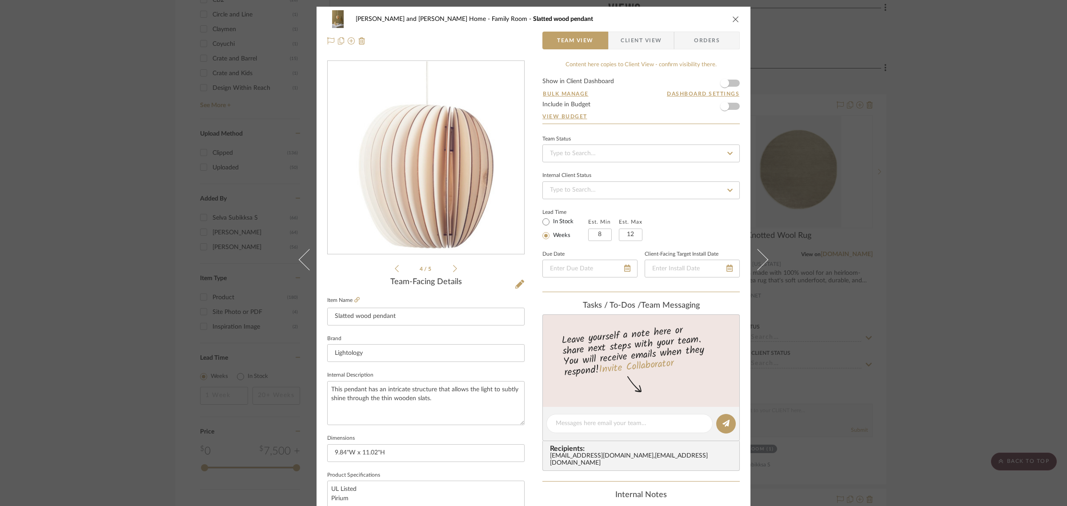
click at [453, 268] on icon at bounding box center [455, 268] width 4 height 8
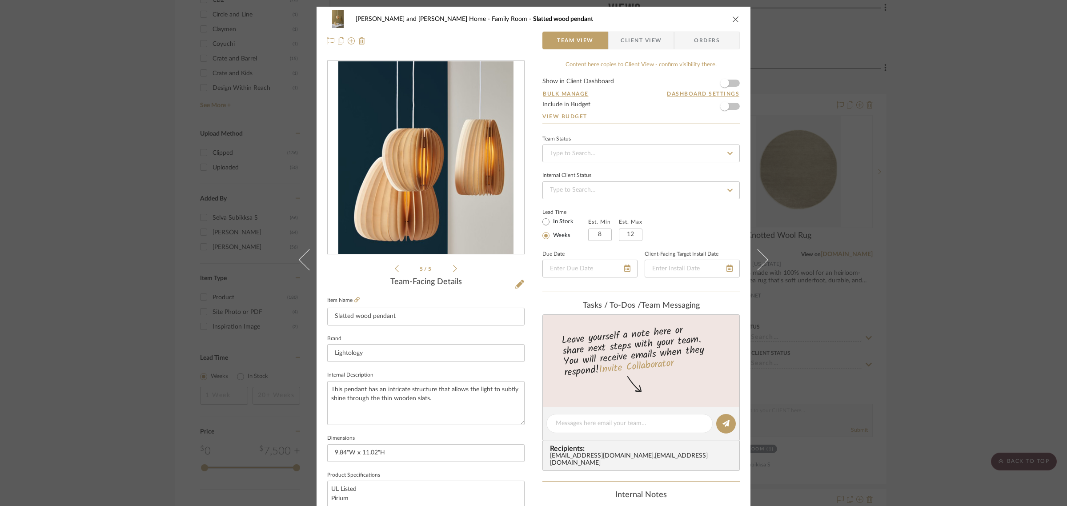
click at [453, 268] on icon at bounding box center [455, 268] width 4 height 8
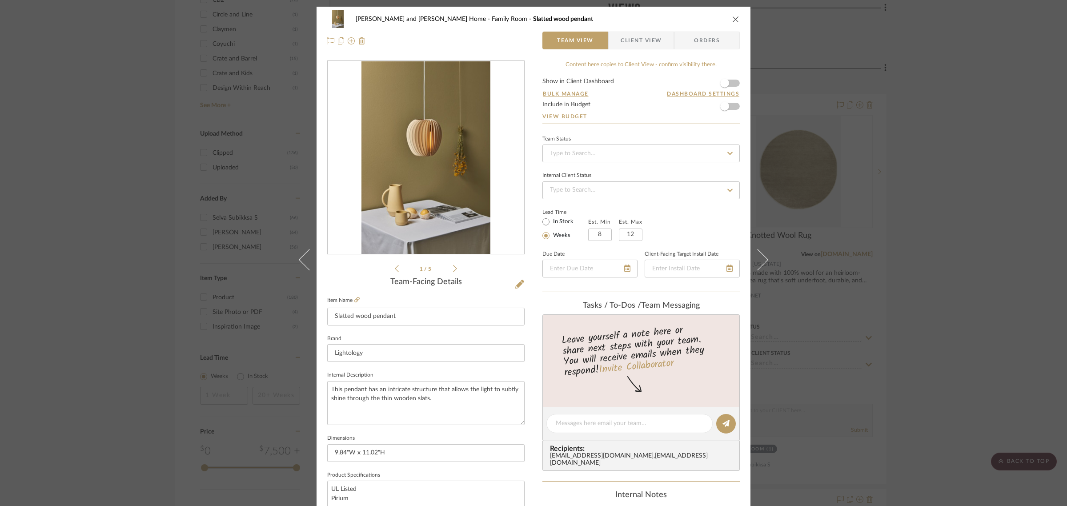
click at [453, 268] on icon at bounding box center [455, 268] width 4 height 8
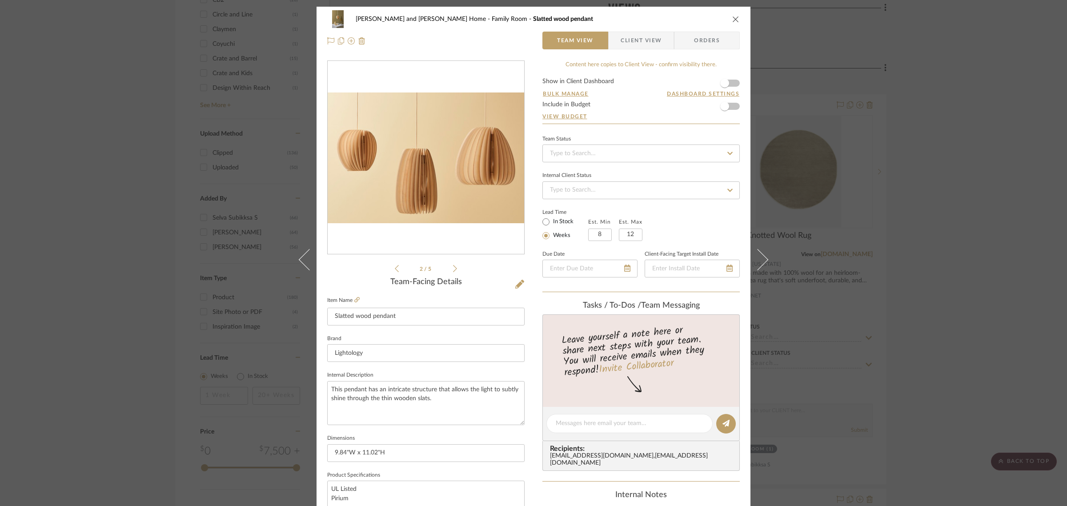
click at [453, 268] on icon at bounding box center [455, 268] width 4 height 8
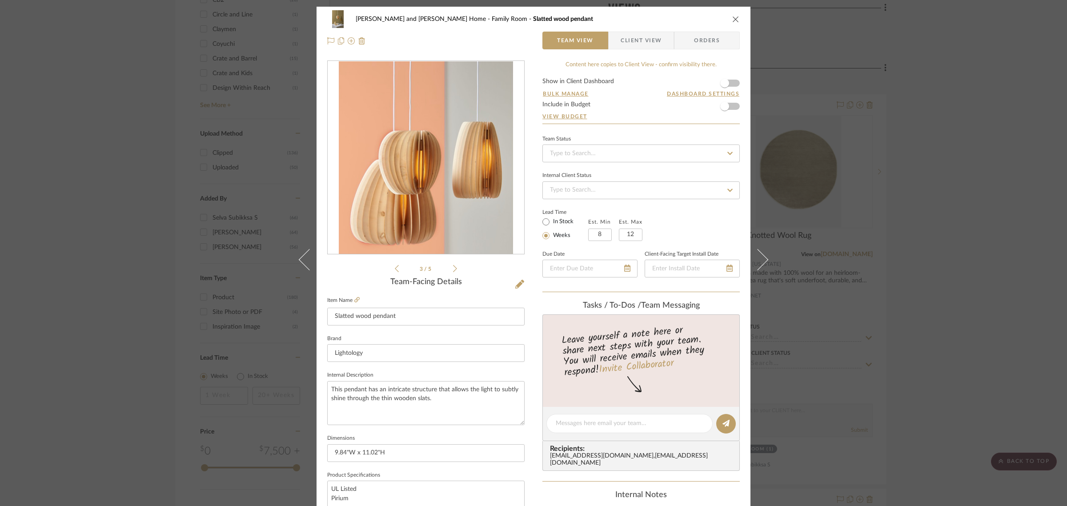
click at [732, 22] on icon "close" at bounding box center [735, 19] width 7 height 7
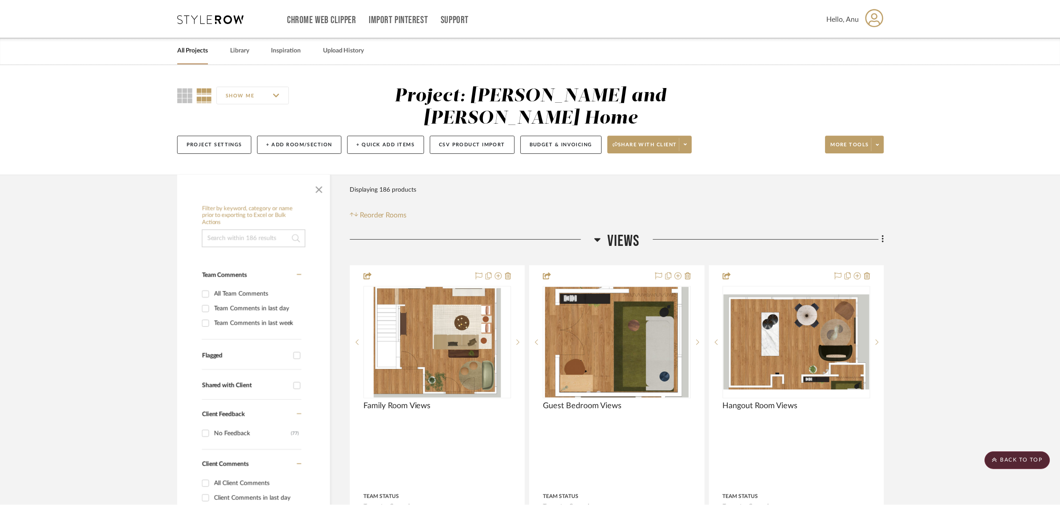
scroll to position [1000, 0]
